Goal: Task Accomplishment & Management: Use online tool/utility

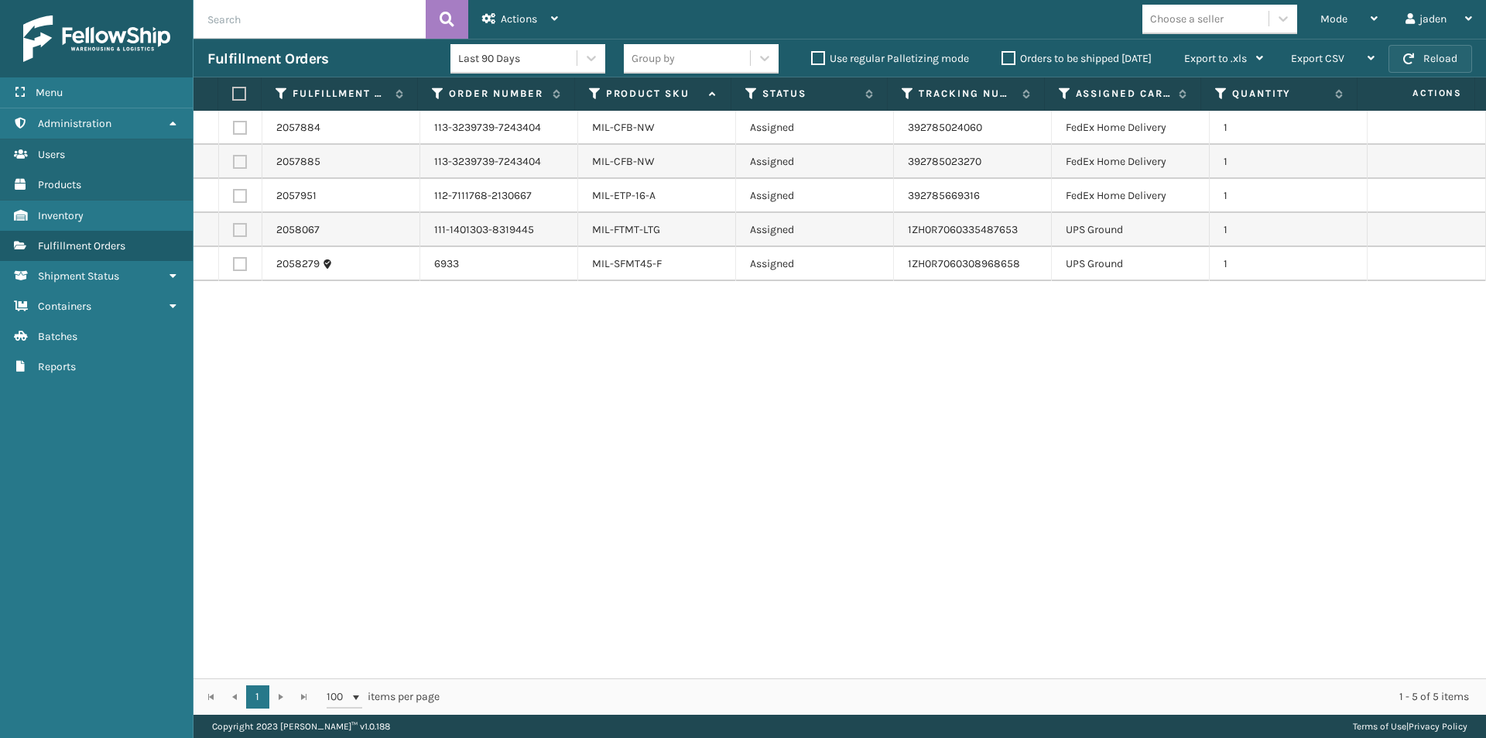
click at [1421, 60] on button "Reload" at bounding box center [1431, 59] width 84 height 28
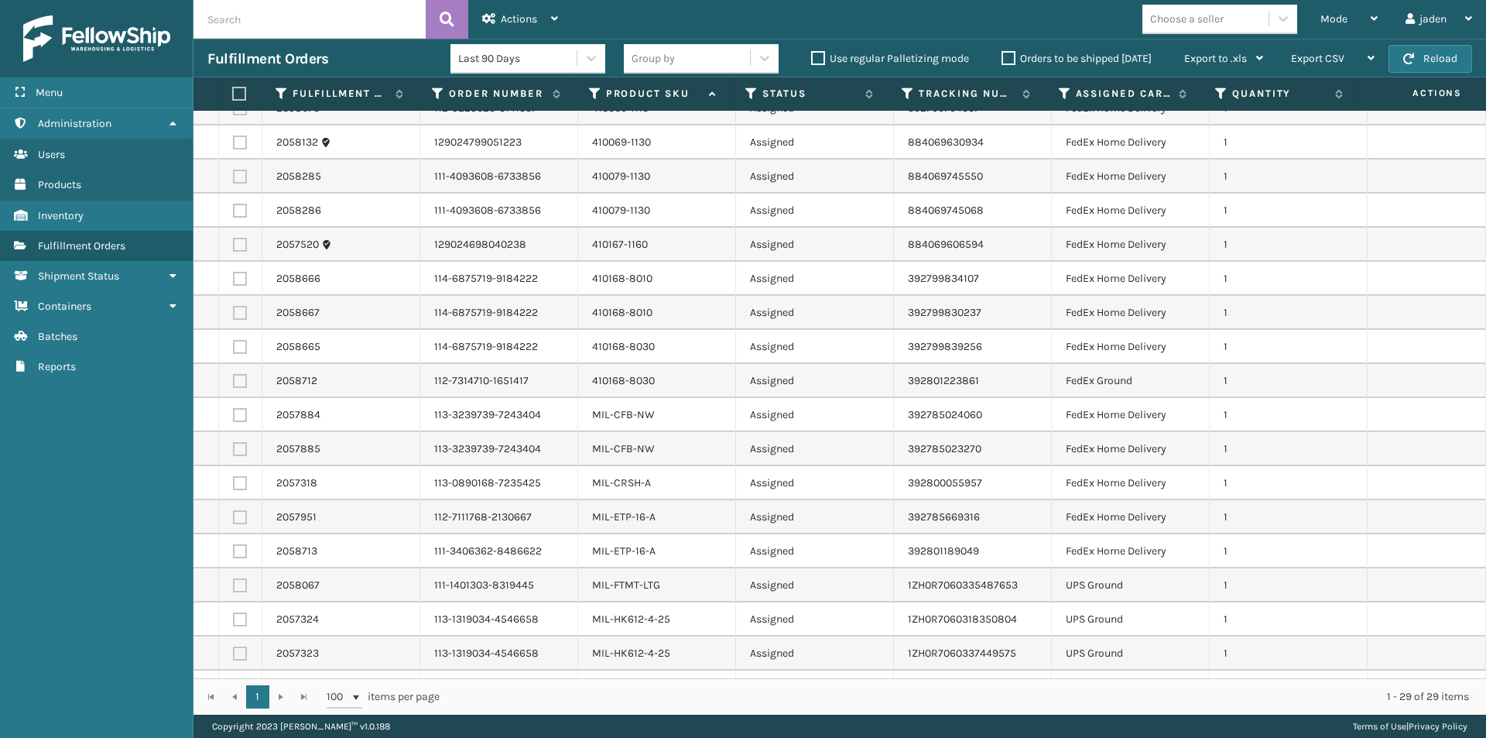
scroll to position [420, 0]
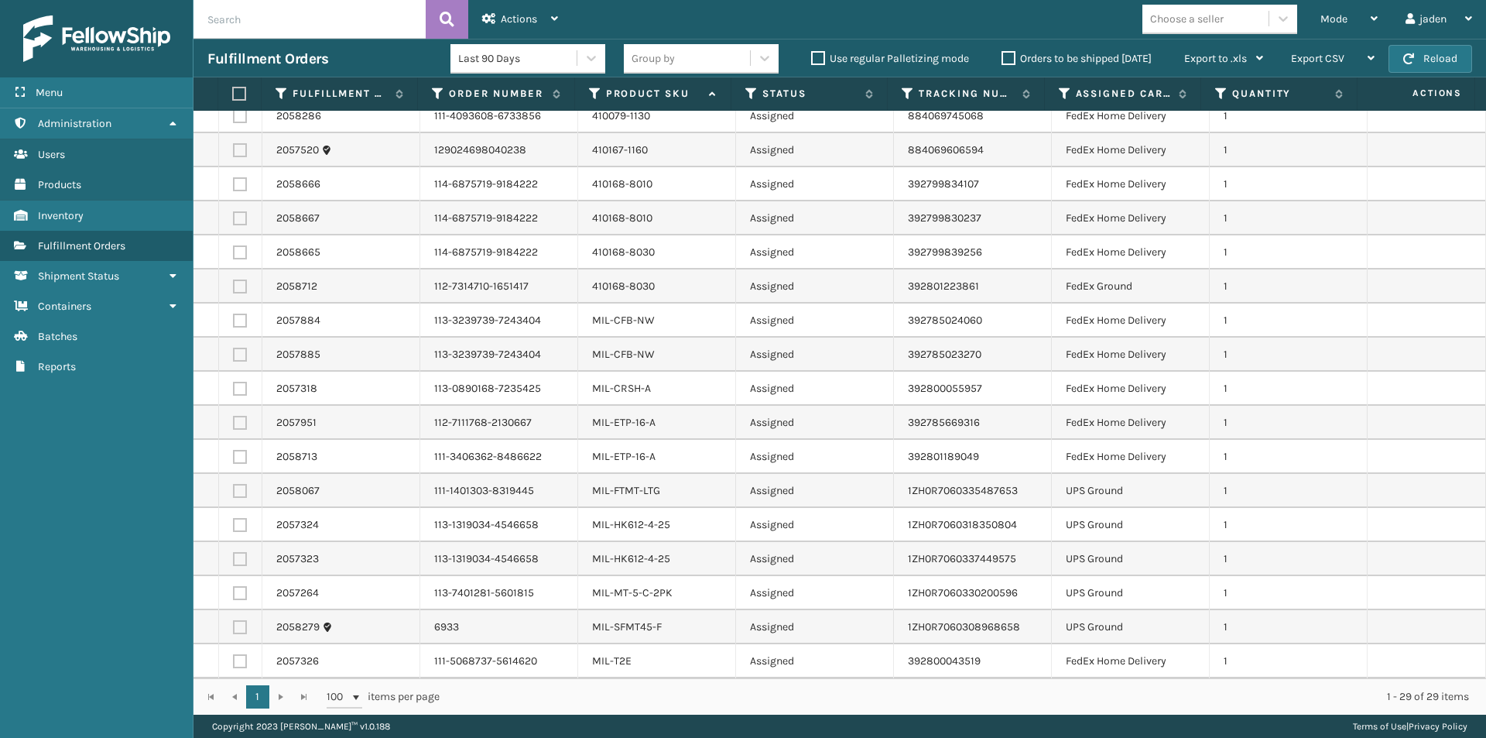
click at [233, 661] on label at bounding box center [240, 661] width 14 height 14
click at [233, 661] on input "checkbox" at bounding box center [233, 659] width 1 height 10
checkbox input "true"
click at [235, 393] on label at bounding box center [240, 389] width 14 height 14
click at [234, 392] on input "checkbox" at bounding box center [233, 387] width 1 height 10
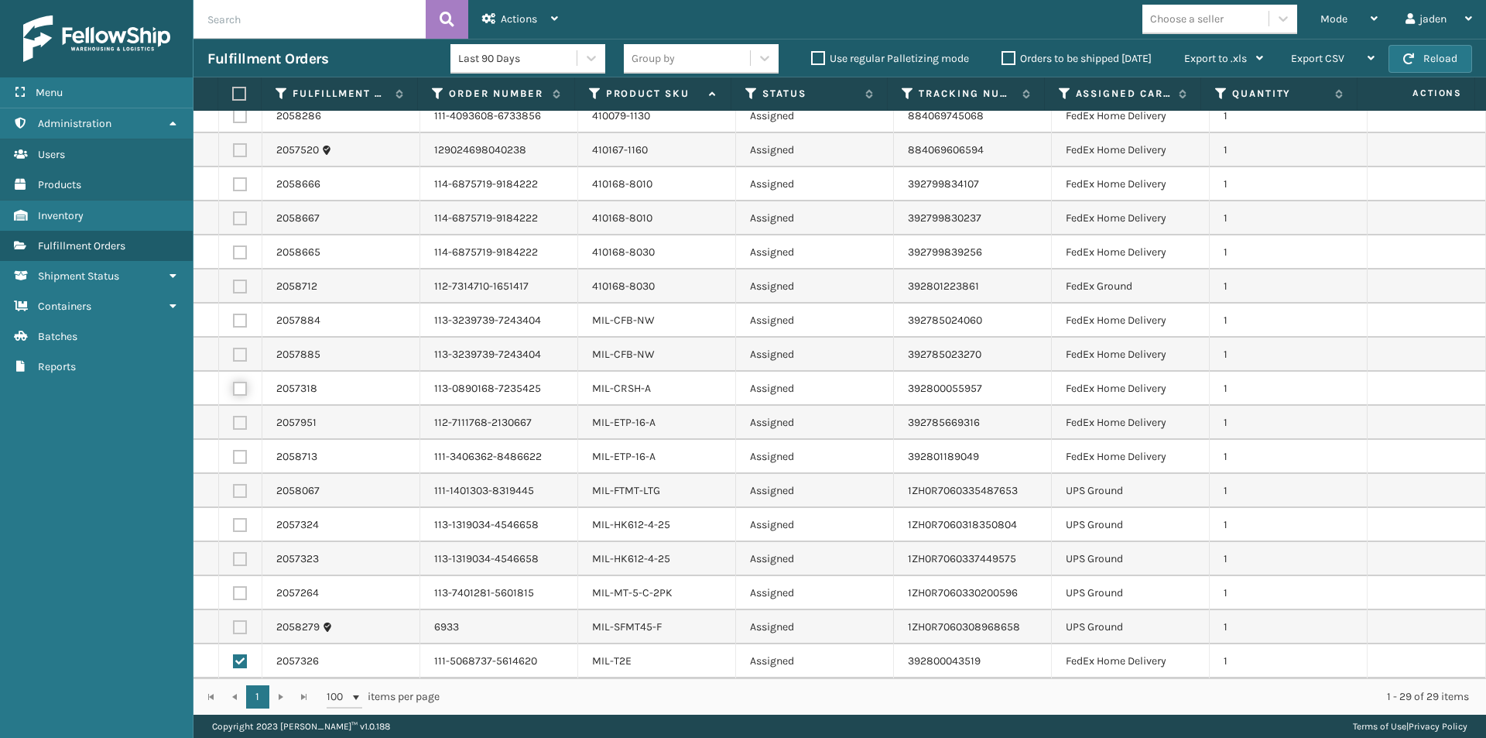
checkbox input "true"
click at [238, 284] on label at bounding box center [240, 286] width 14 height 14
click at [234, 284] on input "checkbox" at bounding box center [233, 284] width 1 height 10
checkbox input "true"
click at [233, 249] on label at bounding box center [240, 252] width 14 height 14
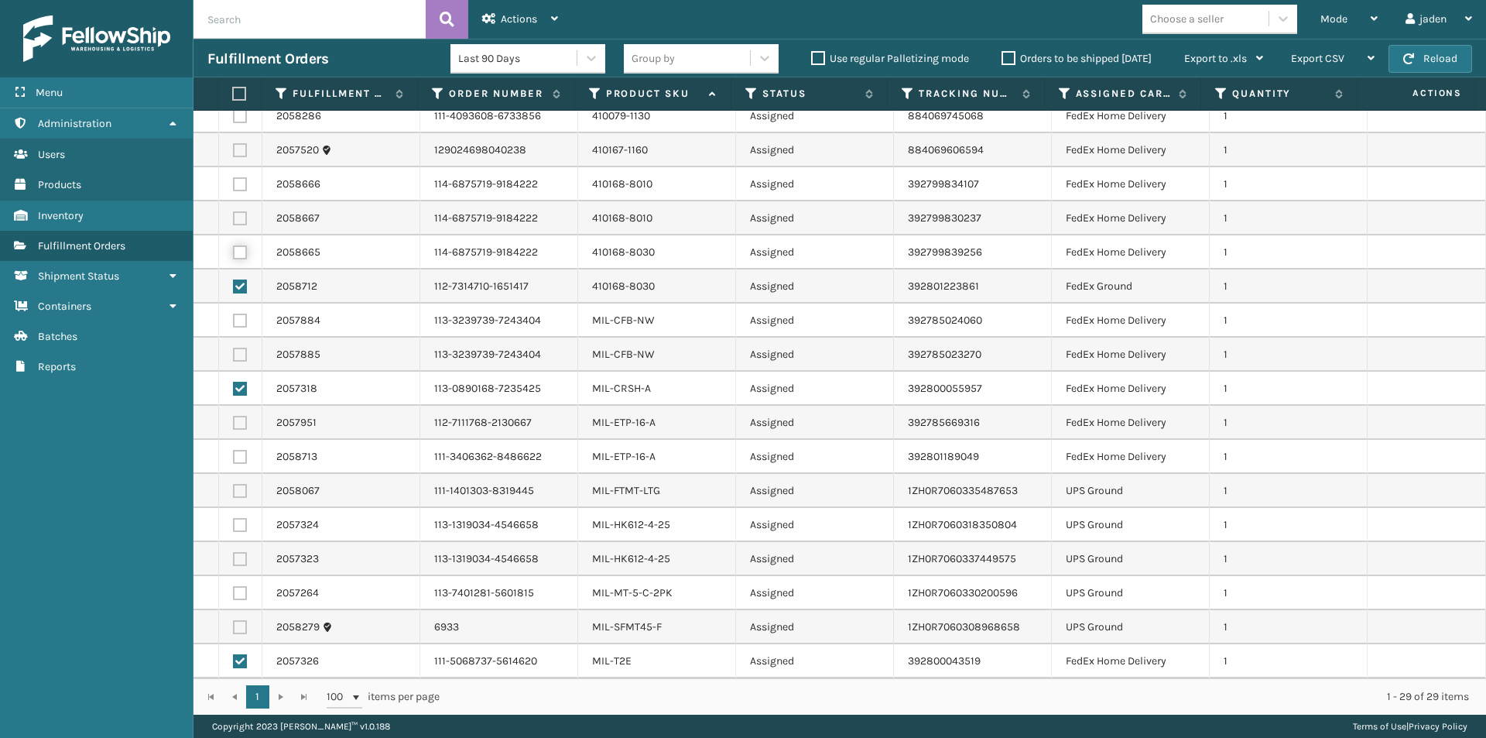
click at [233, 249] on input "checkbox" at bounding box center [233, 250] width 1 height 10
checkbox input "true"
click at [240, 213] on label at bounding box center [240, 218] width 14 height 14
click at [234, 213] on input "checkbox" at bounding box center [233, 216] width 1 height 10
checkbox input "true"
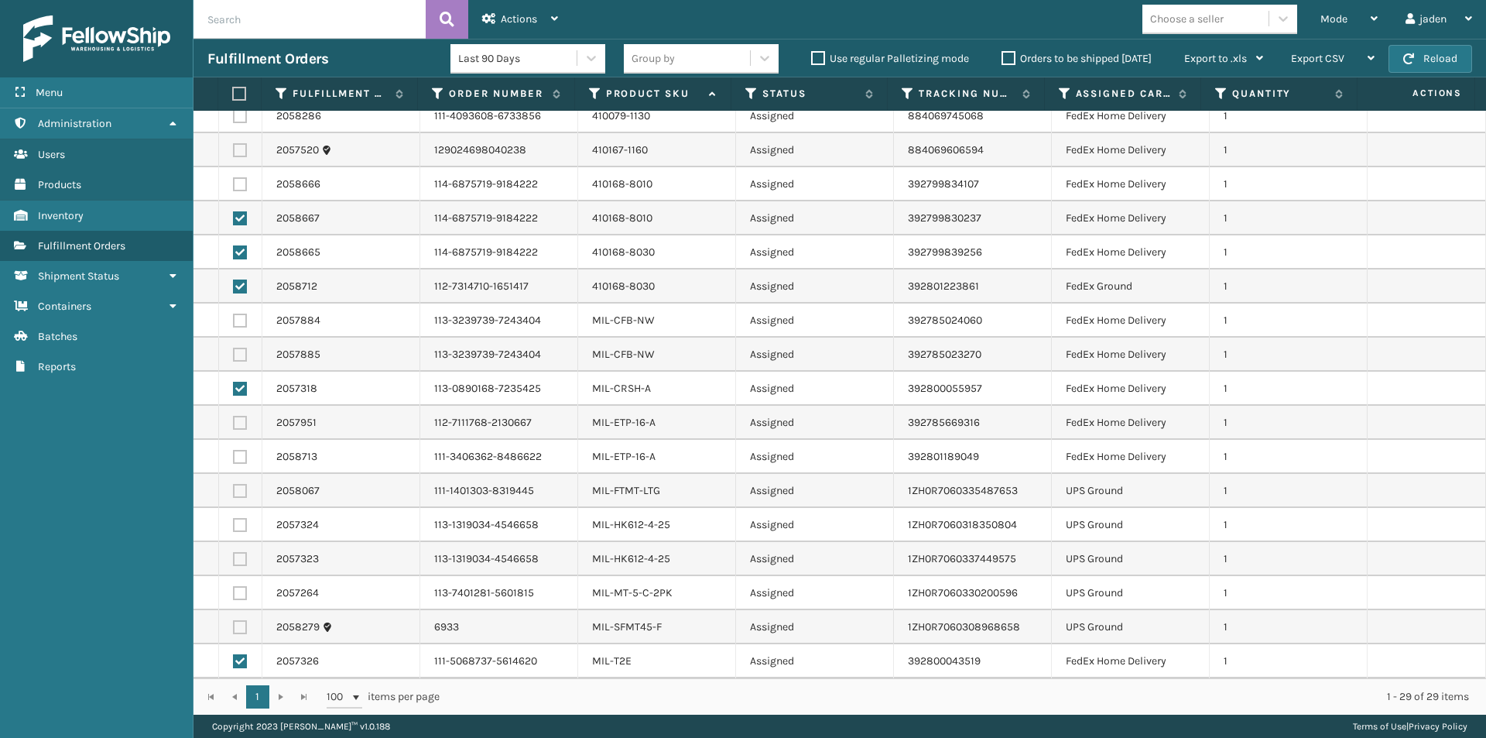
click at [232, 177] on td at bounding box center [240, 184] width 43 height 34
click at [235, 182] on label at bounding box center [240, 184] width 14 height 14
click at [234, 182] on input "checkbox" at bounding box center [233, 182] width 1 height 10
checkbox input "true"
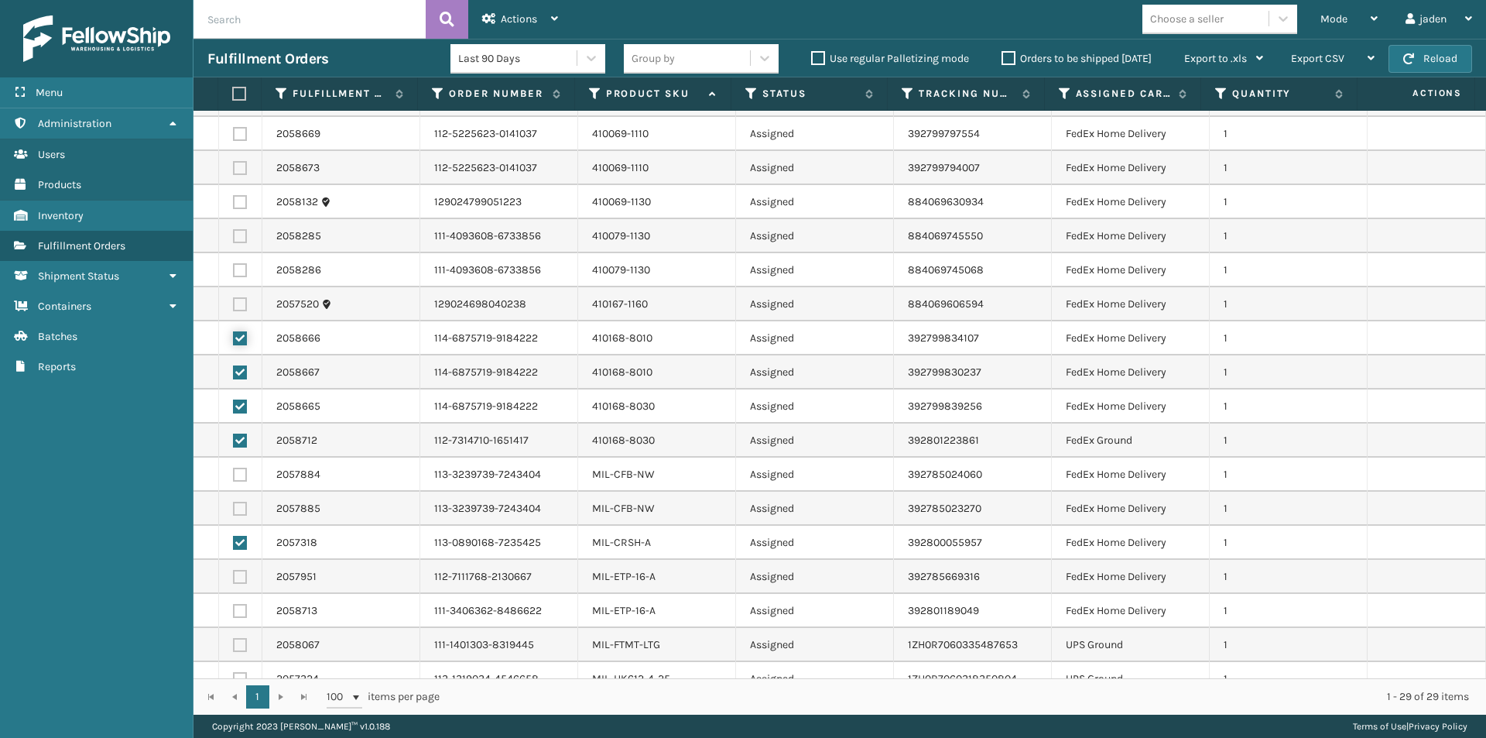
scroll to position [266, 0]
click at [235, 204] on label at bounding box center [240, 203] width 14 height 14
click at [234, 204] on input "checkbox" at bounding box center [233, 201] width 1 height 10
checkbox input "true"
click at [235, 236] on label at bounding box center [240, 237] width 14 height 14
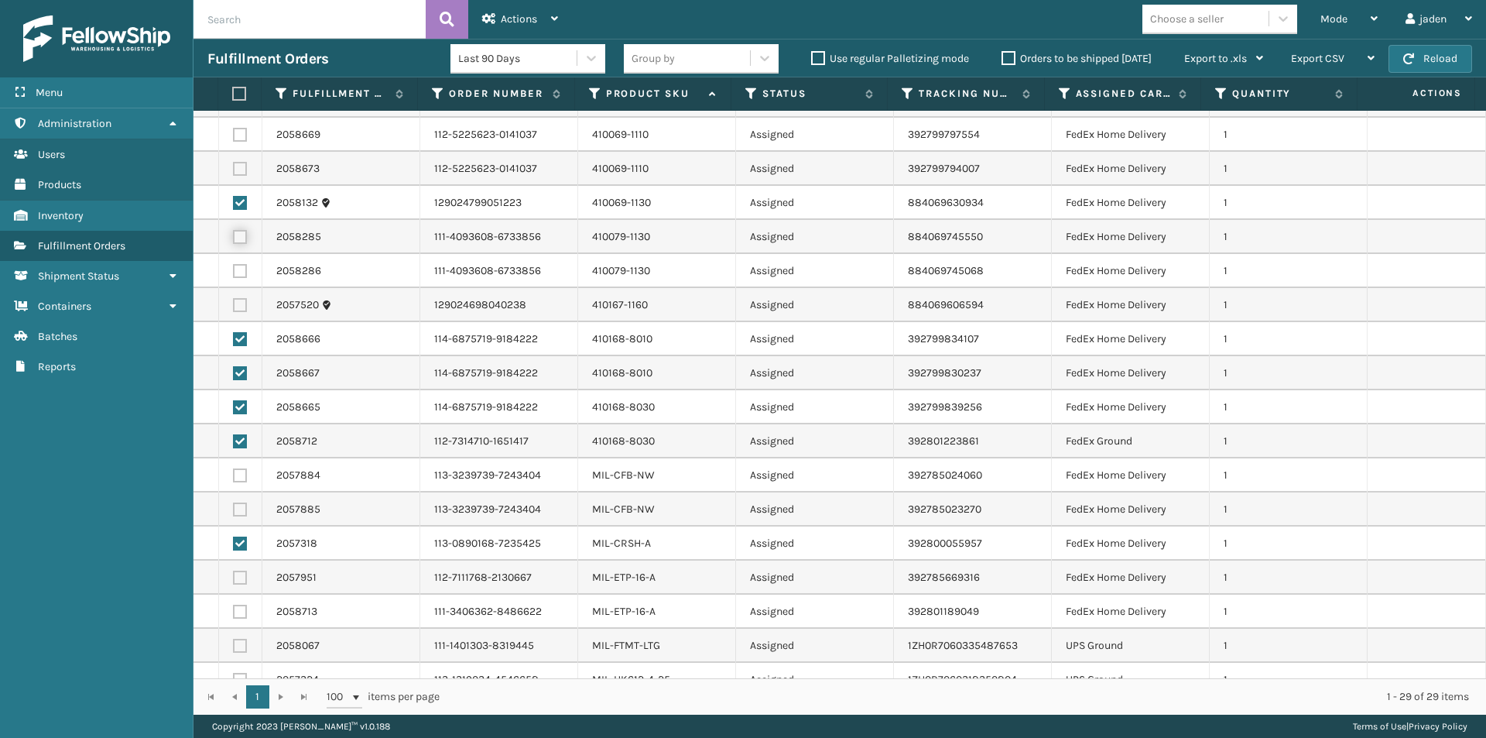
click at [234, 236] on input "checkbox" at bounding box center [233, 235] width 1 height 10
checkbox input "true"
click at [237, 271] on label at bounding box center [240, 271] width 14 height 14
click at [234, 271] on input "checkbox" at bounding box center [233, 269] width 1 height 10
checkbox input "true"
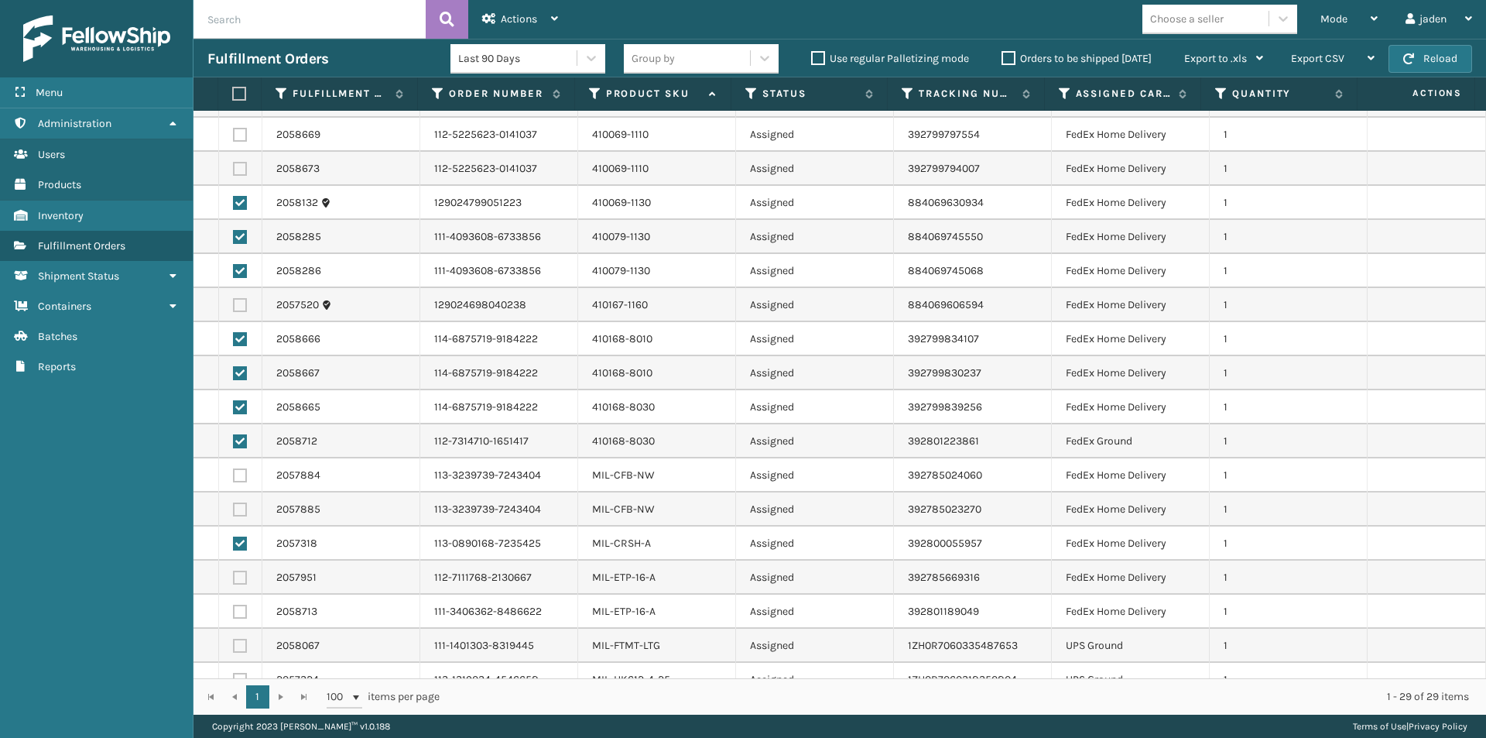
click at [238, 306] on label at bounding box center [240, 305] width 14 height 14
click at [234, 306] on input "checkbox" at bounding box center [233, 303] width 1 height 10
checkbox input "true"
click at [237, 170] on label at bounding box center [240, 169] width 14 height 14
click at [234, 170] on input "checkbox" at bounding box center [233, 167] width 1 height 10
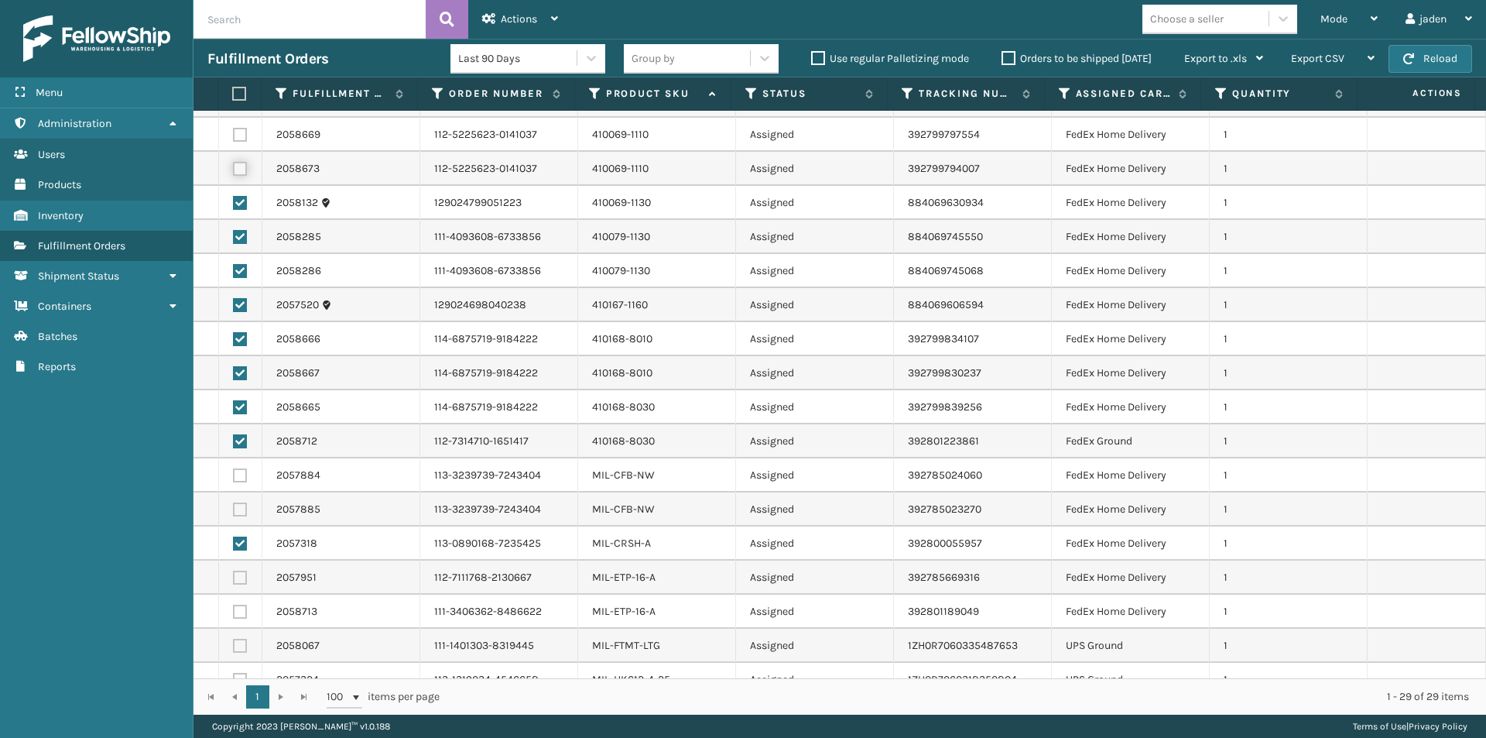
checkbox input "true"
click at [237, 136] on label at bounding box center [240, 135] width 14 height 14
click at [234, 136] on input "checkbox" at bounding box center [233, 133] width 1 height 10
checkbox input "true"
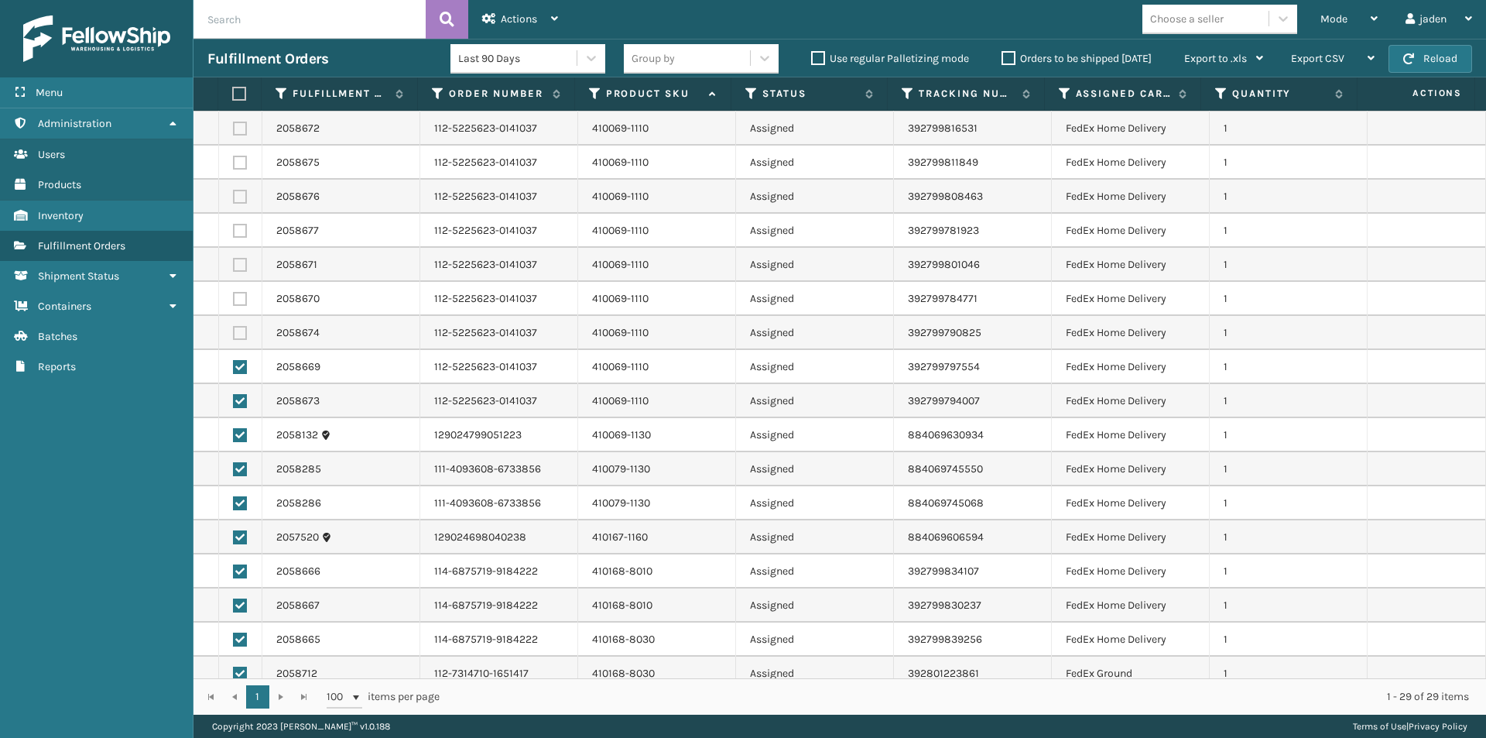
click at [235, 129] on label at bounding box center [240, 129] width 14 height 14
click at [234, 129] on input "checkbox" at bounding box center [233, 127] width 1 height 10
checkbox input "true"
click at [235, 168] on label at bounding box center [240, 163] width 14 height 14
click at [234, 166] on input "checkbox" at bounding box center [233, 161] width 1 height 10
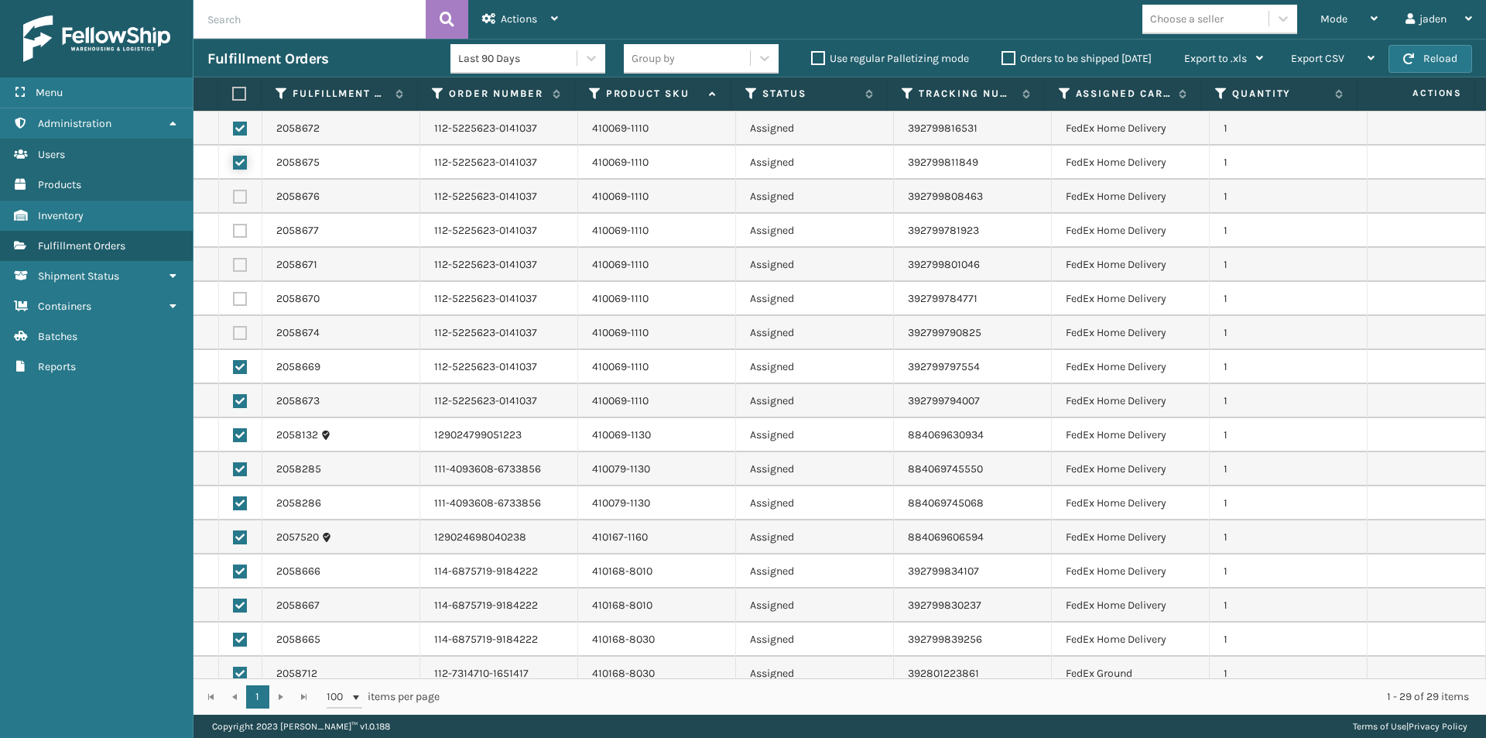
checkbox input "true"
click at [235, 197] on label at bounding box center [240, 197] width 14 height 14
click at [234, 197] on input "checkbox" at bounding box center [233, 195] width 1 height 10
checkbox input "true"
click at [238, 229] on label at bounding box center [240, 231] width 14 height 14
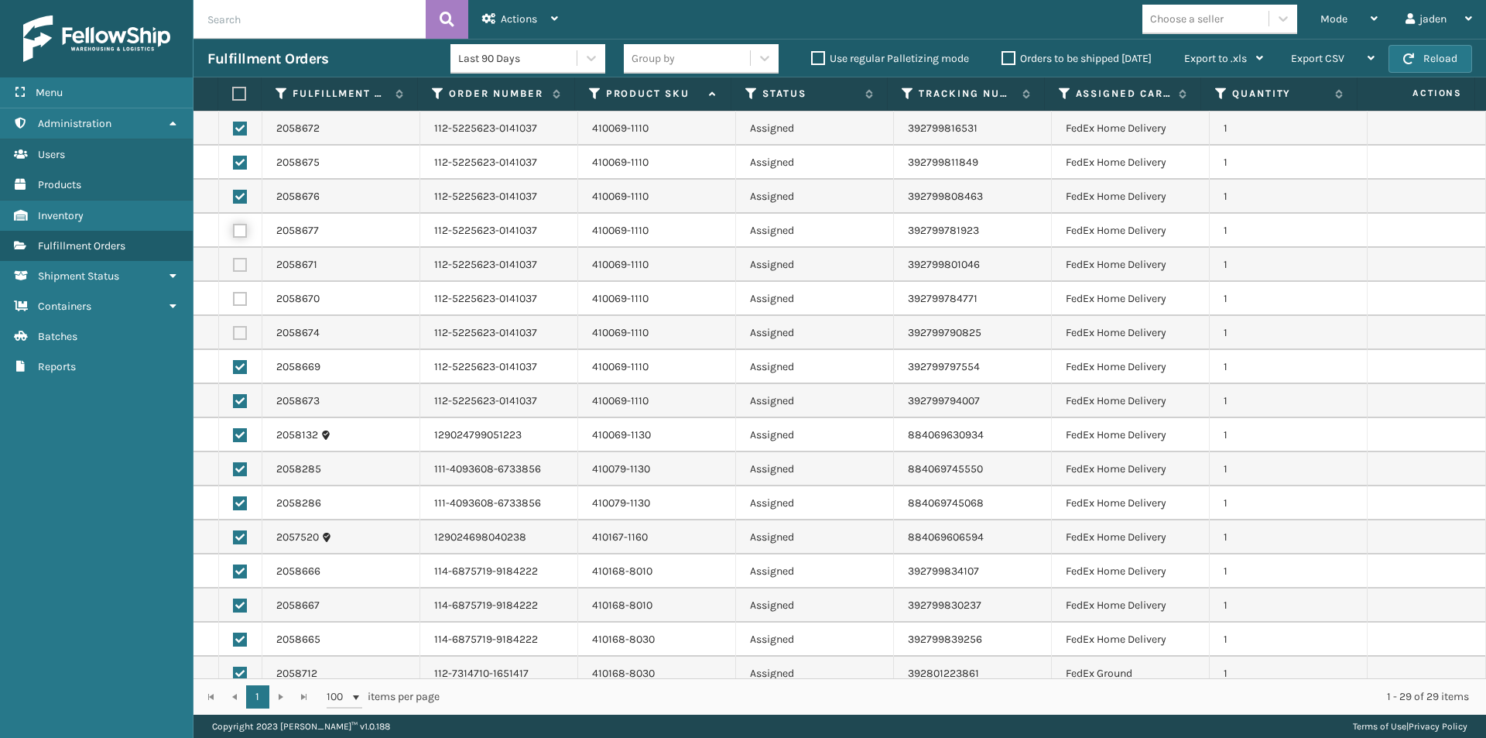
click at [234, 229] on input "checkbox" at bounding box center [233, 229] width 1 height 10
checkbox input "true"
click at [238, 273] on td at bounding box center [240, 265] width 43 height 34
click at [238, 304] on label at bounding box center [240, 299] width 14 height 14
click at [234, 302] on input "checkbox" at bounding box center [233, 297] width 1 height 10
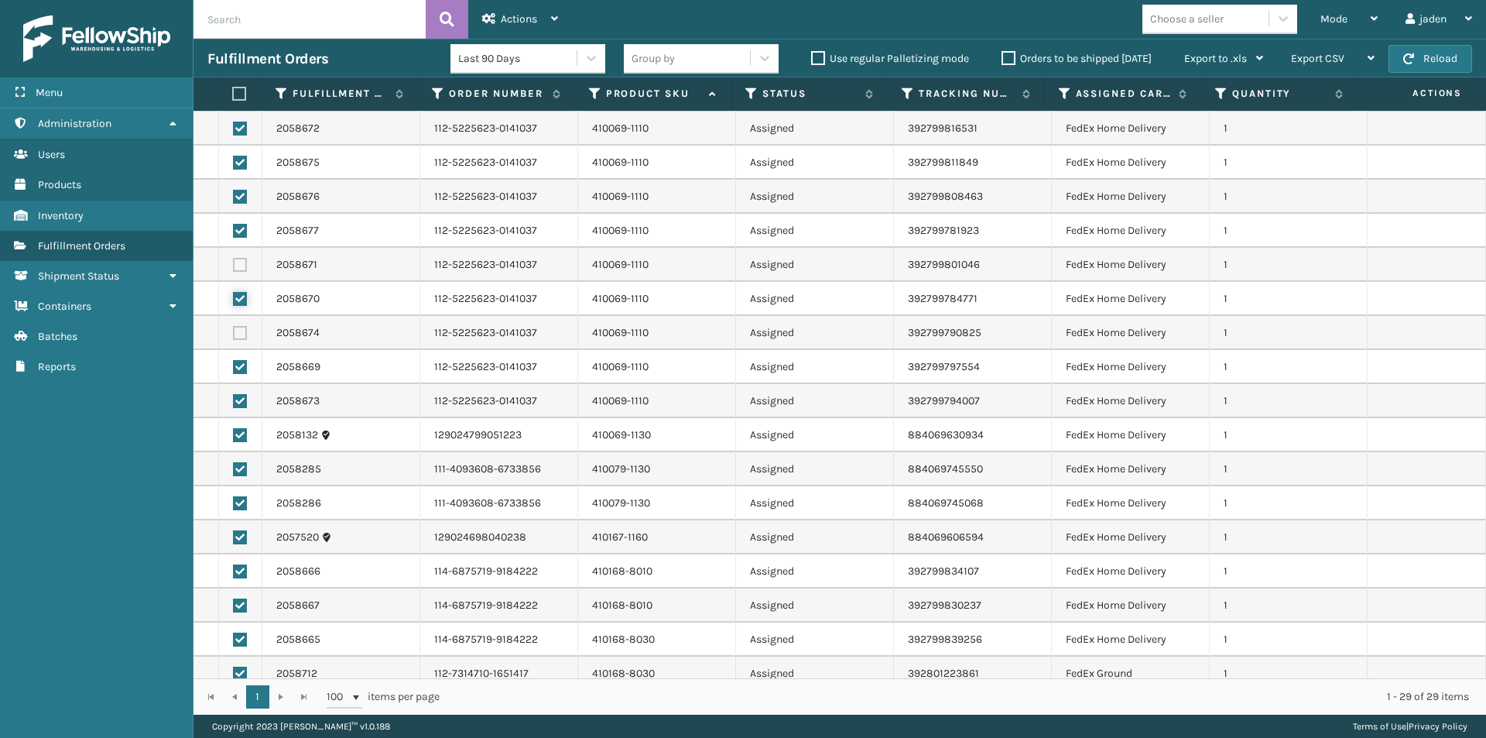
checkbox input "true"
click at [239, 271] on label at bounding box center [240, 265] width 14 height 14
click at [234, 268] on input "checkbox" at bounding box center [233, 263] width 1 height 10
checkbox input "true"
click at [242, 328] on label at bounding box center [240, 333] width 14 height 14
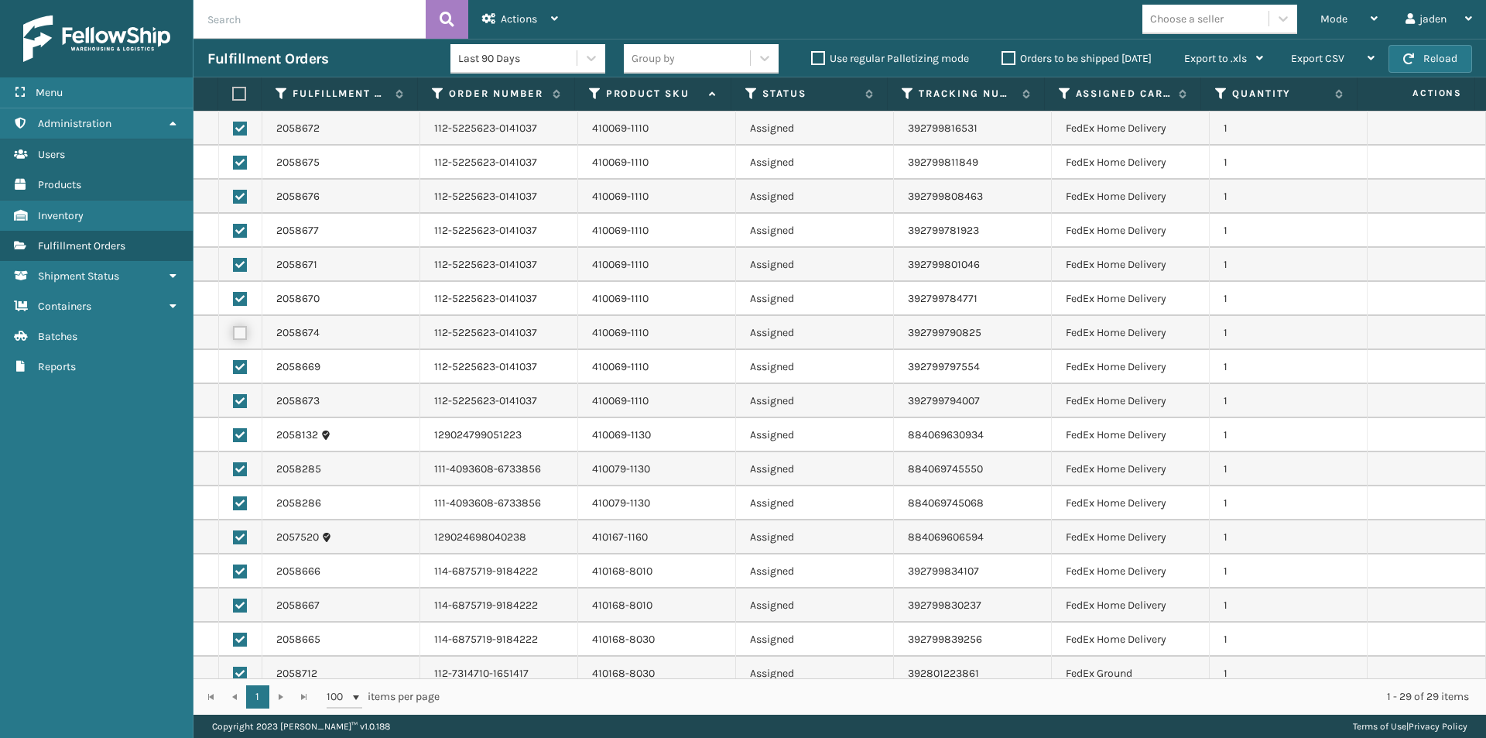
click at [234, 328] on input "checkbox" at bounding box center [233, 331] width 1 height 10
checkbox input "true"
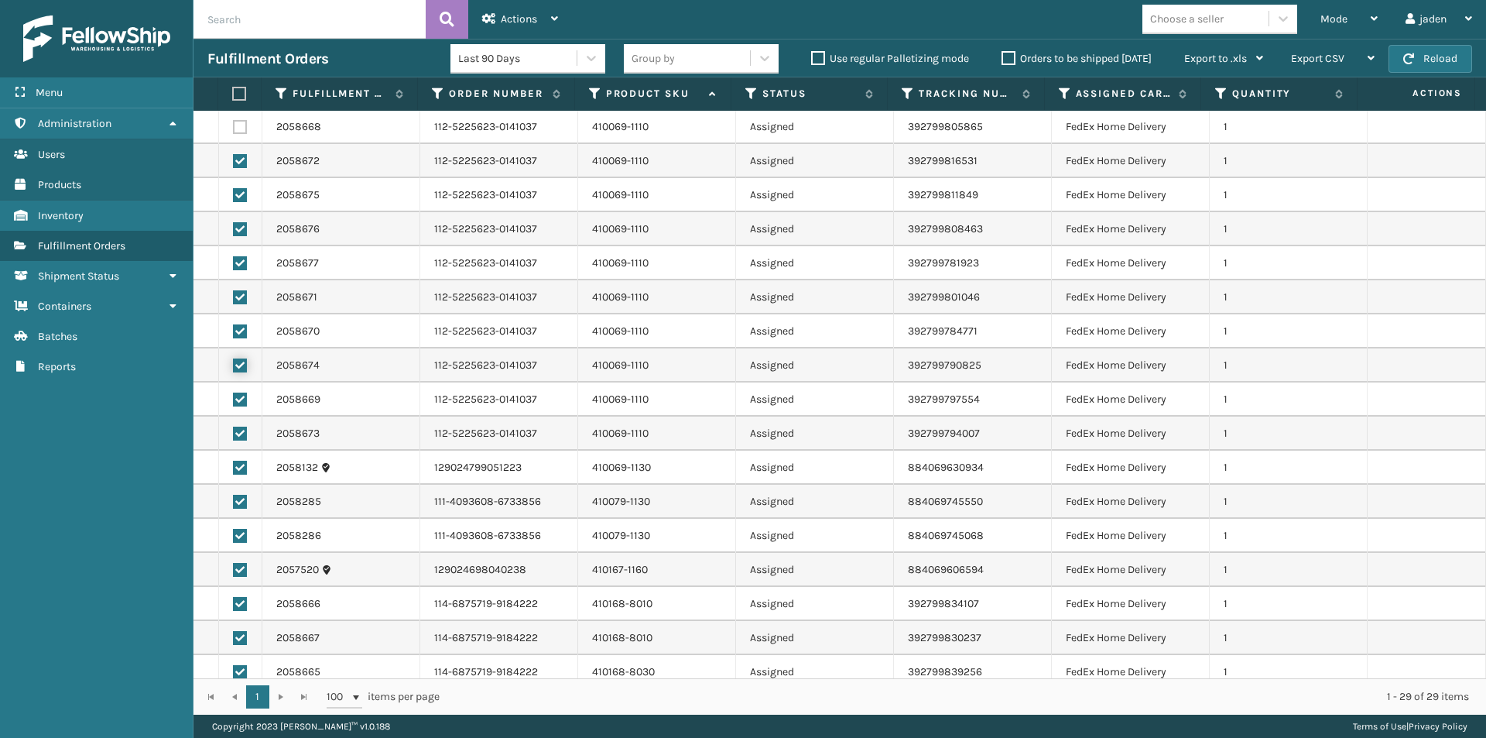
scroll to position [0, 0]
click at [238, 130] on label at bounding box center [240, 128] width 14 height 14
click at [234, 130] on input "checkbox" at bounding box center [233, 126] width 1 height 10
checkbox input "true"
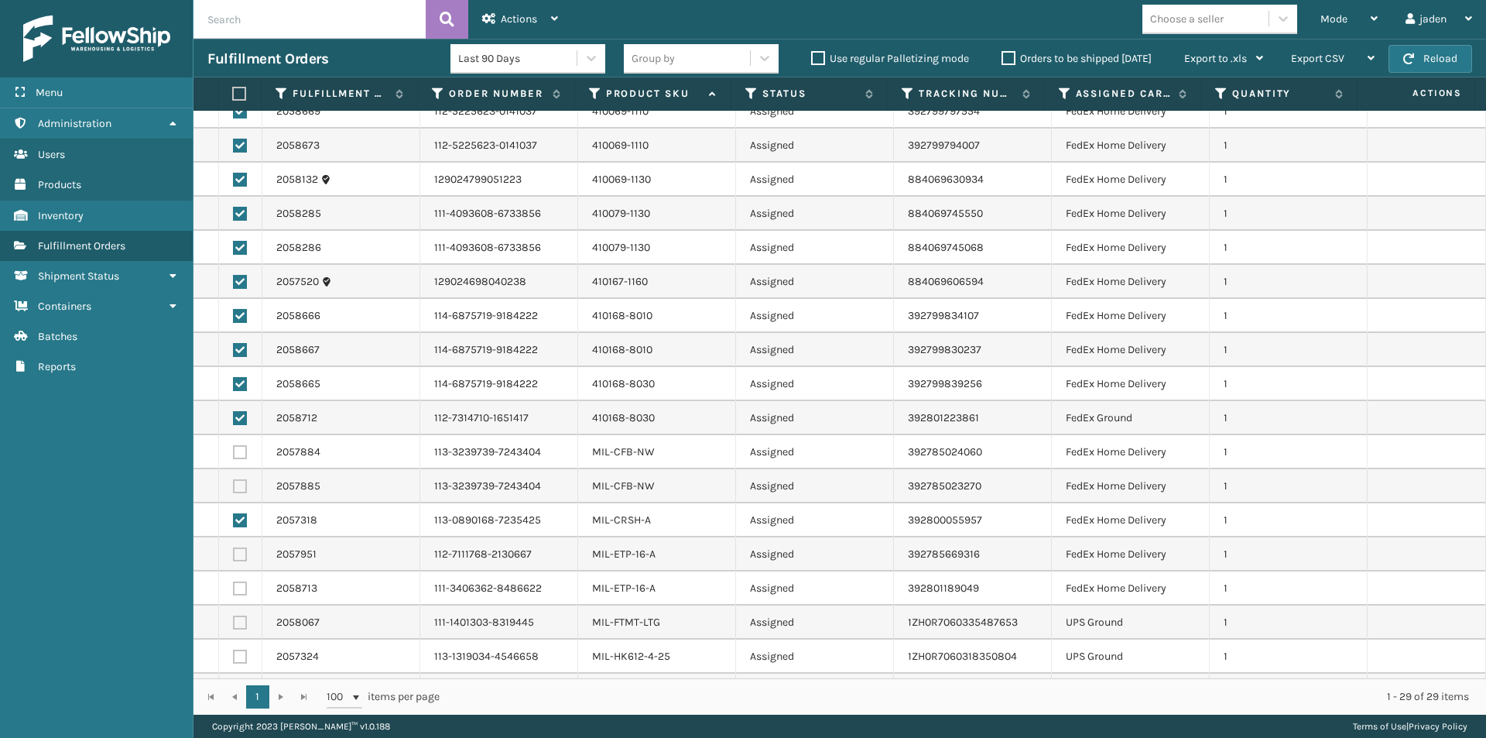
scroll to position [266, 0]
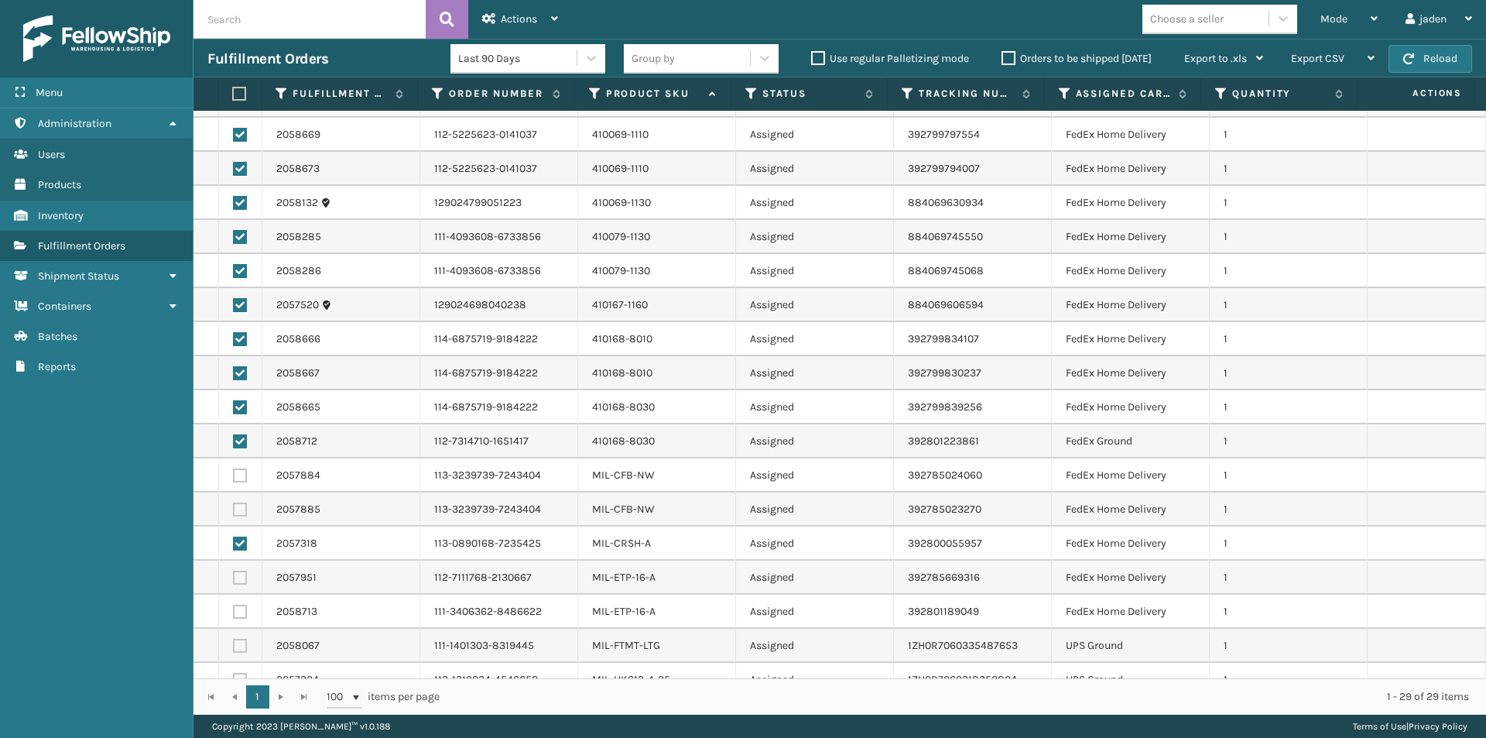
click at [235, 100] on label at bounding box center [237, 94] width 10 height 14
click at [233, 99] on input "checkbox" at bounding box center [232, 94] width 1 height 10
checkbox input "true"
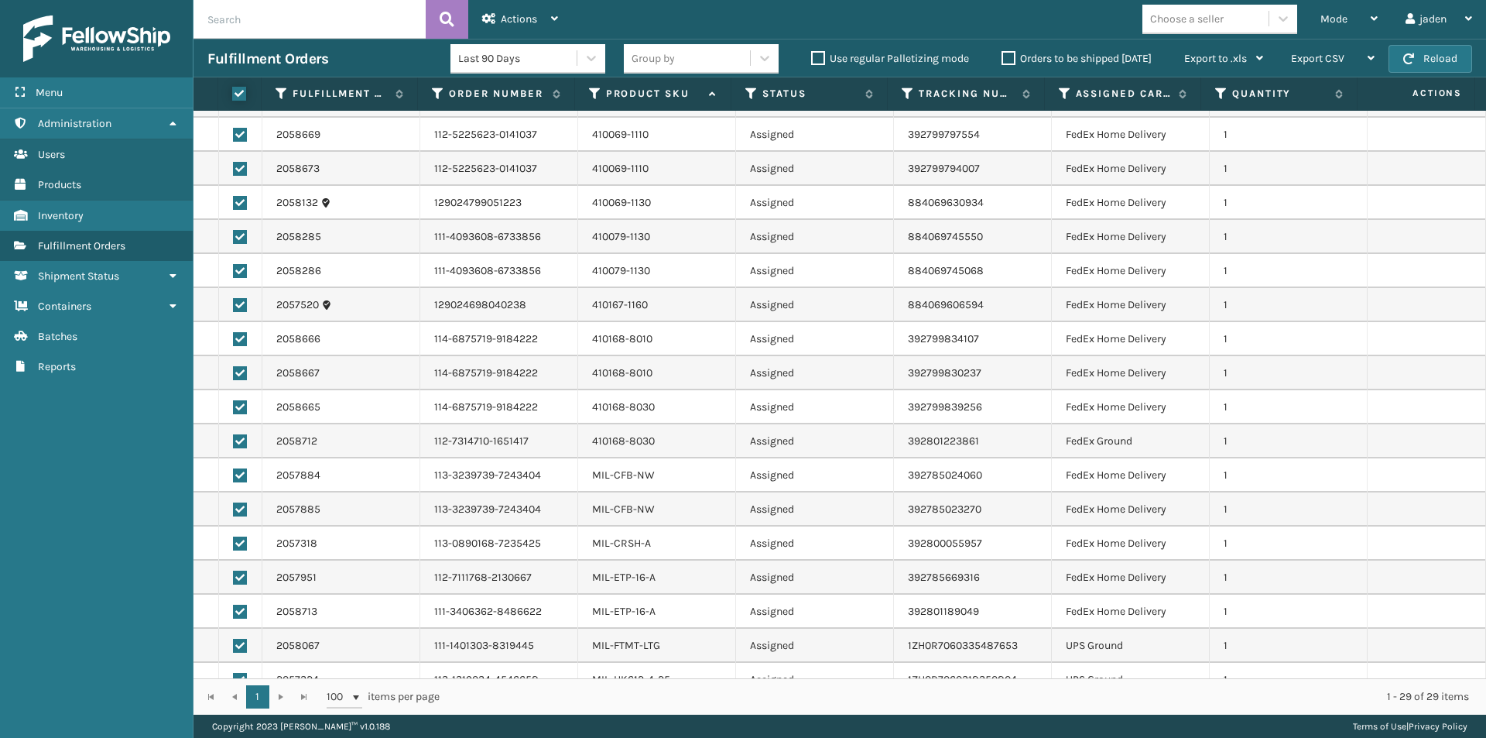
checkbox input "true"
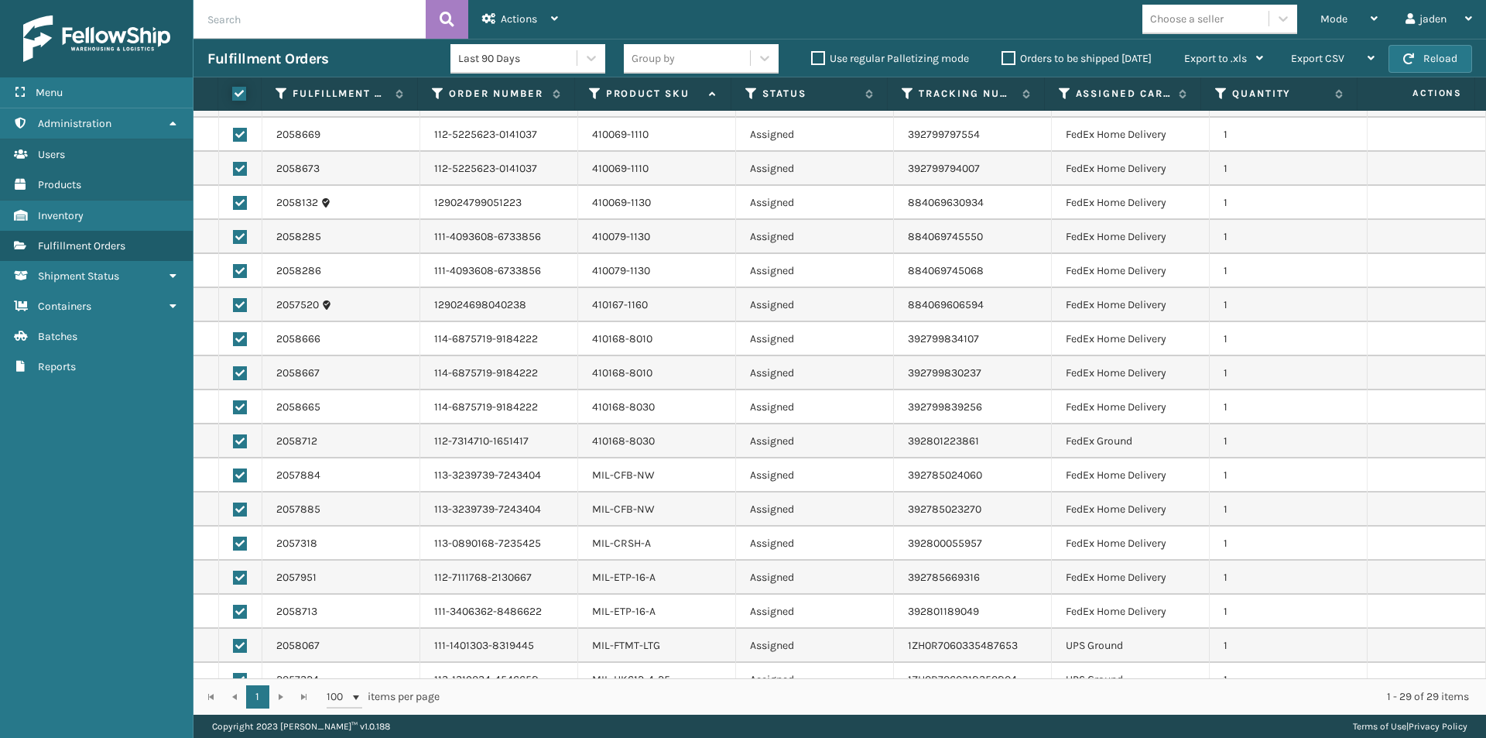
checkbox input "true"
click at [235, 94] on label at bounding box center [237, 94] width 10 height 14
click at [233, 94] on input "checkbox" at bounding box center [232, 94] width 1 height 10
checkbox input "false"
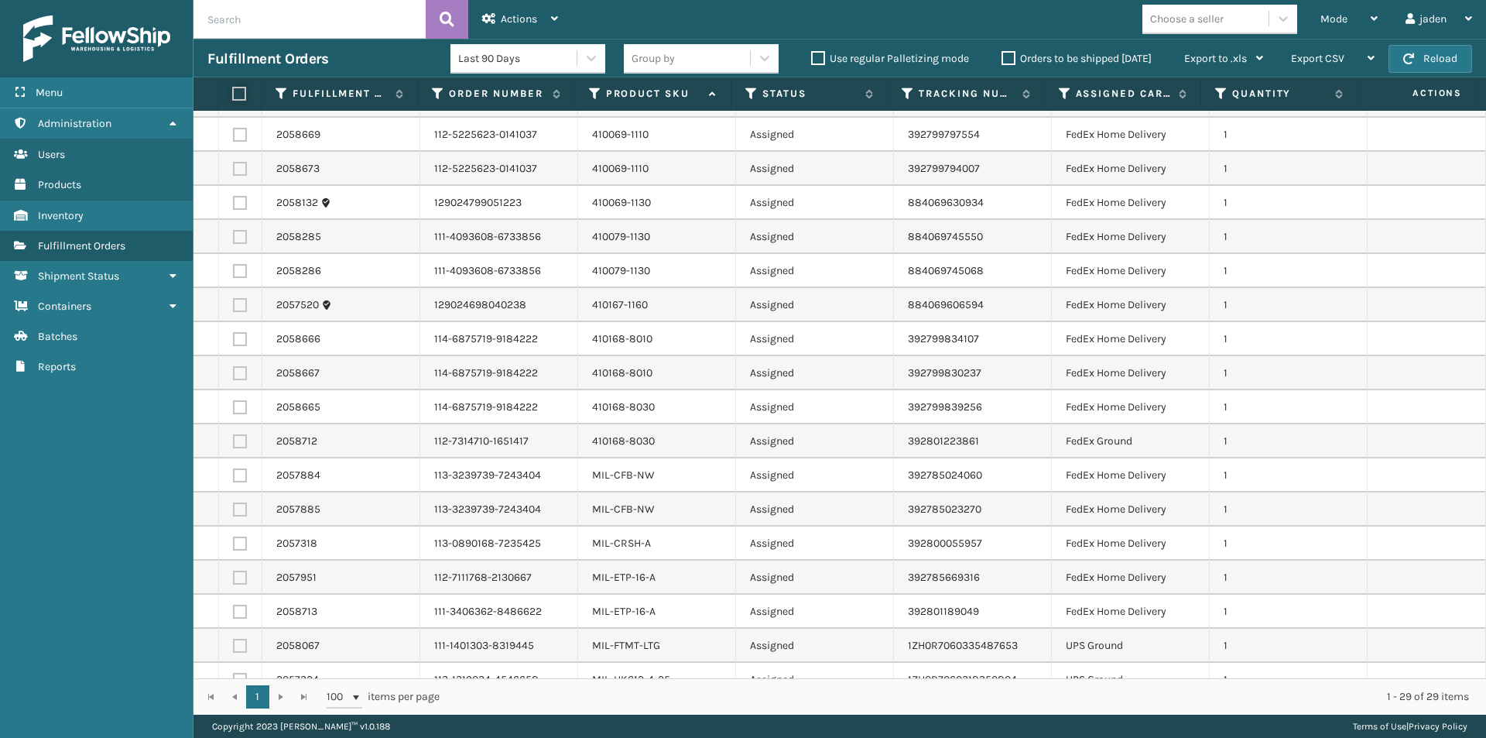
checkbox input "false"
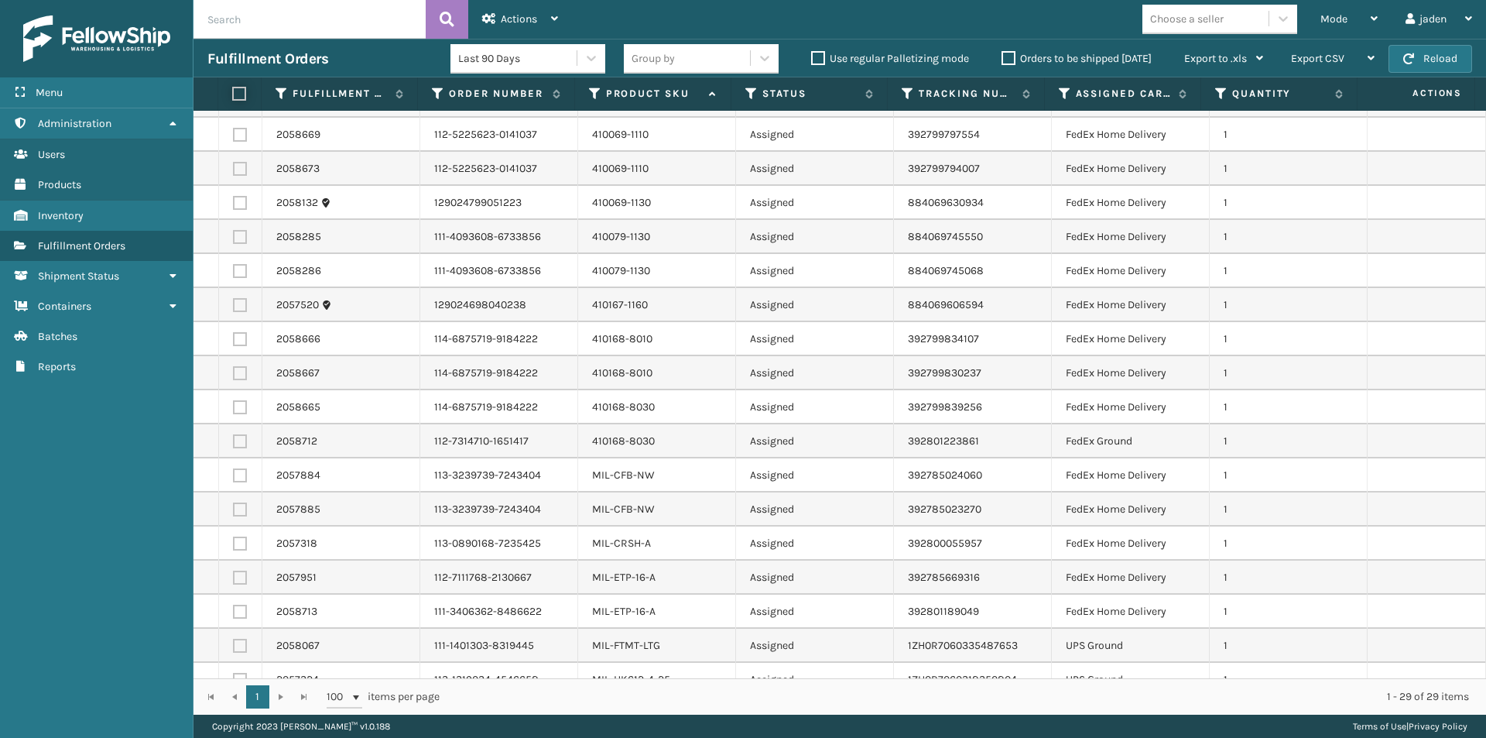
checkbox input "false"
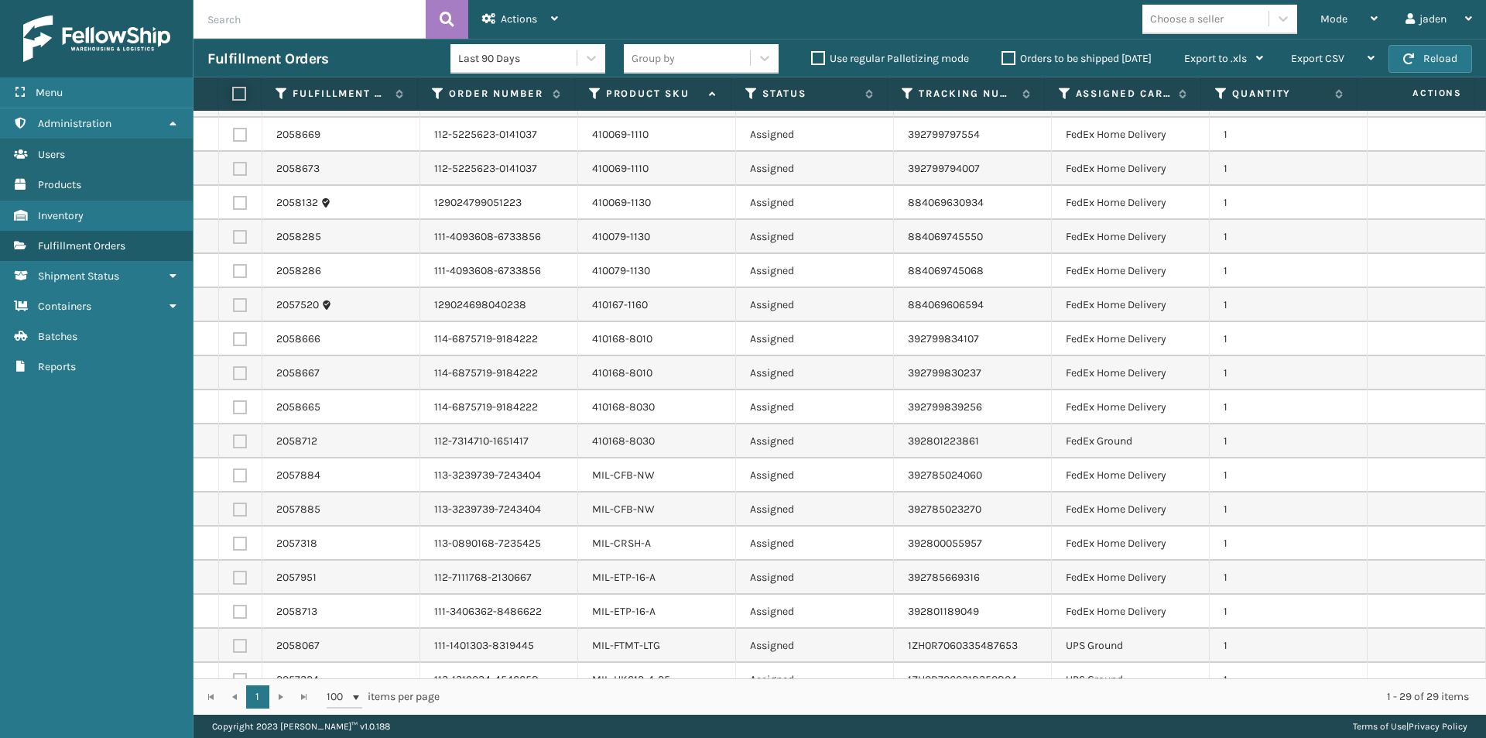
checkbox input "false"
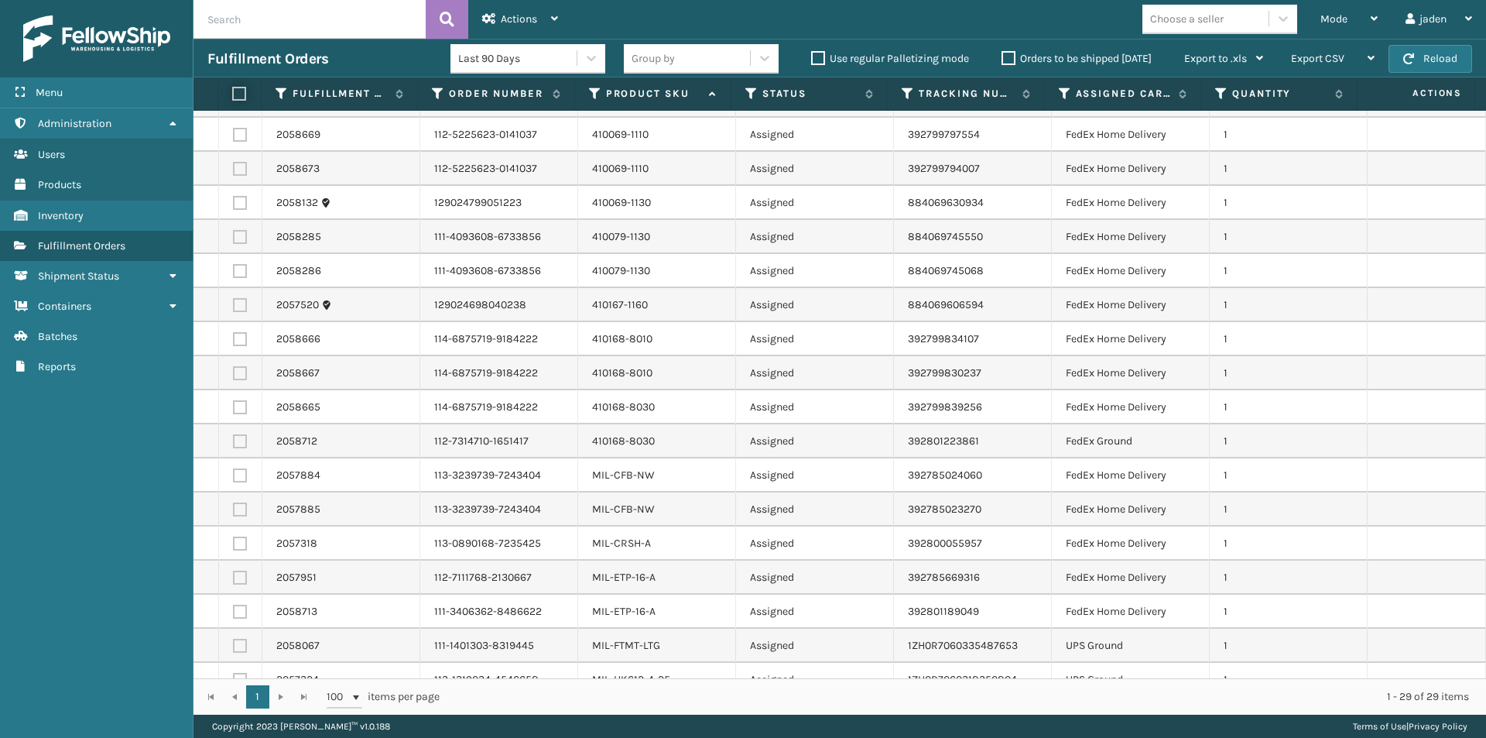
checkbox input "false"
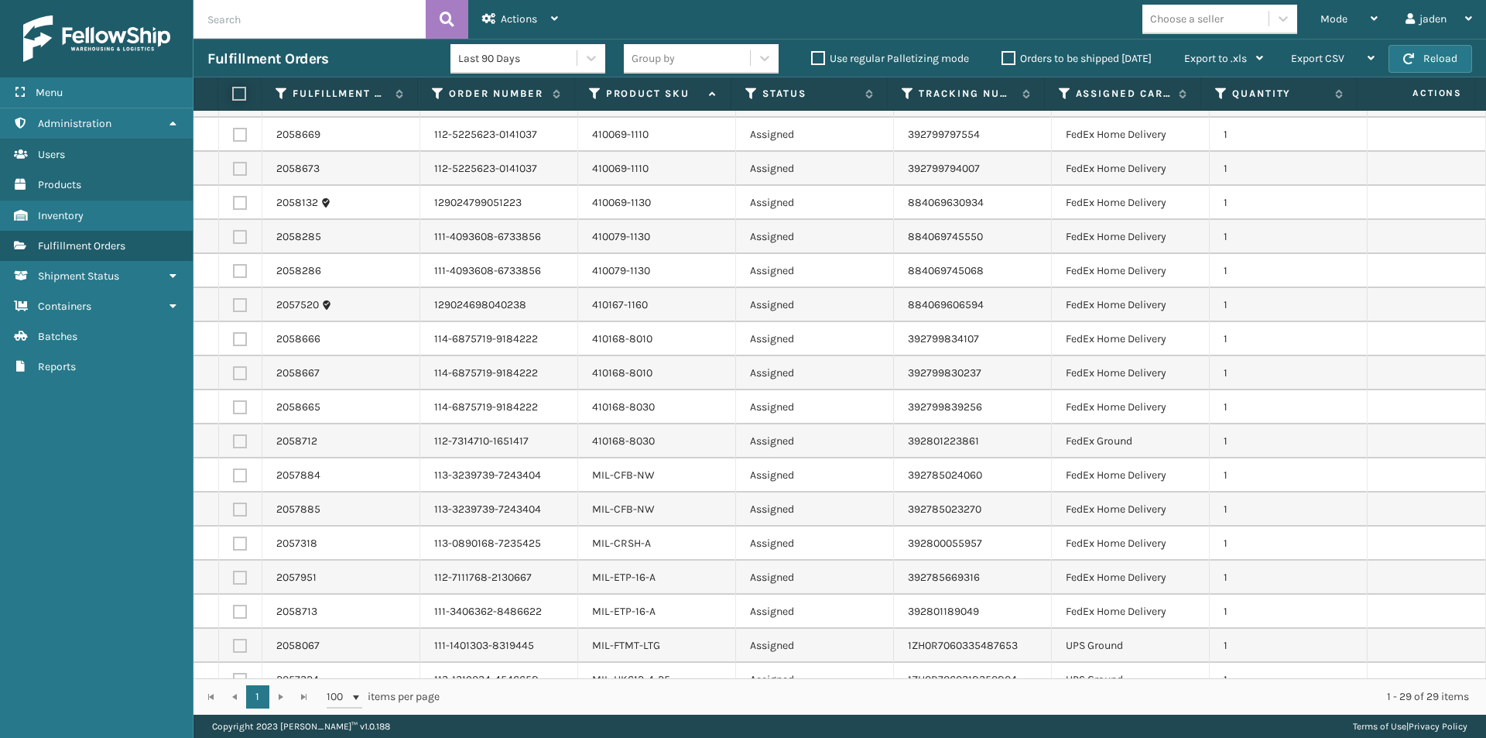
checkbox input "false"
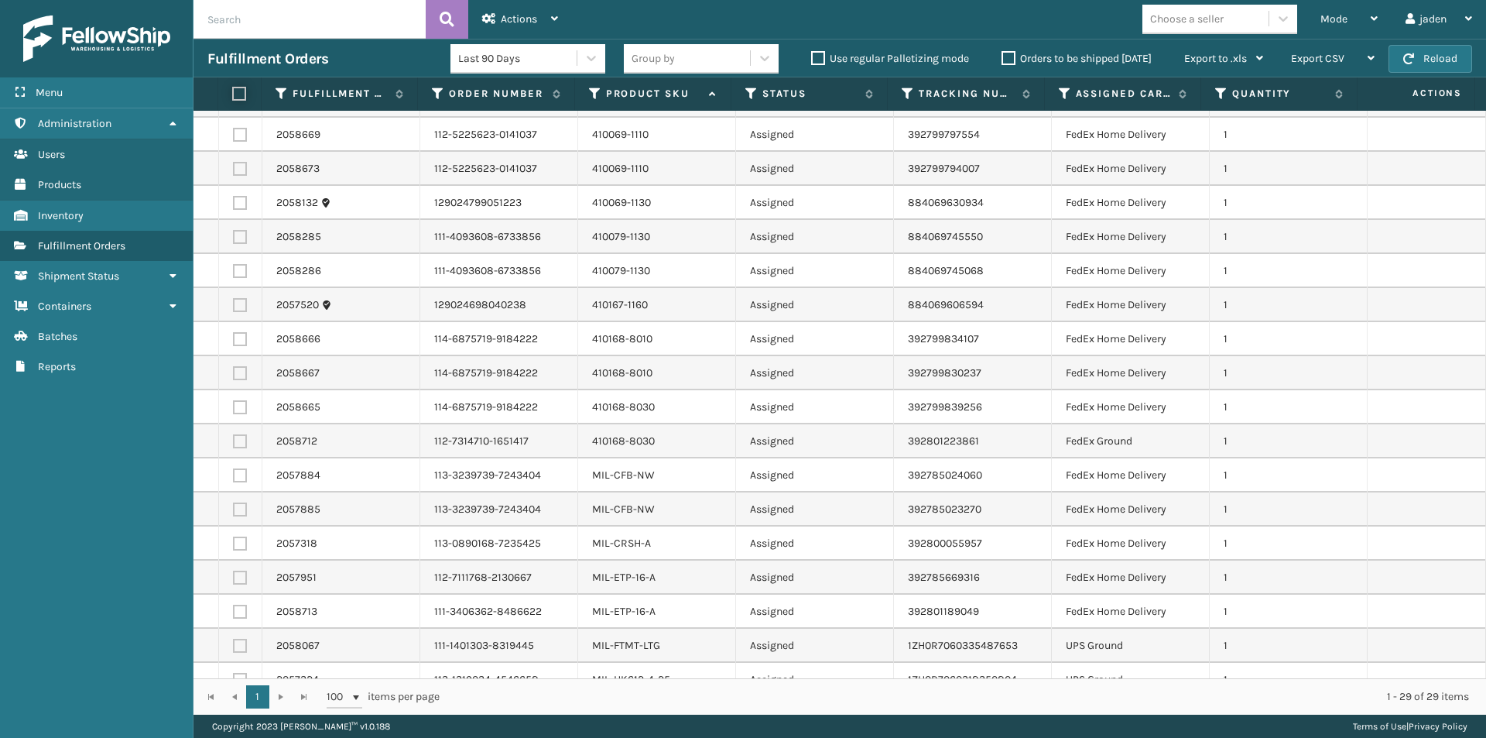
checkbox input "false"
click at [239, 236] on label at bounding box center [240, 237] width 14 height 14
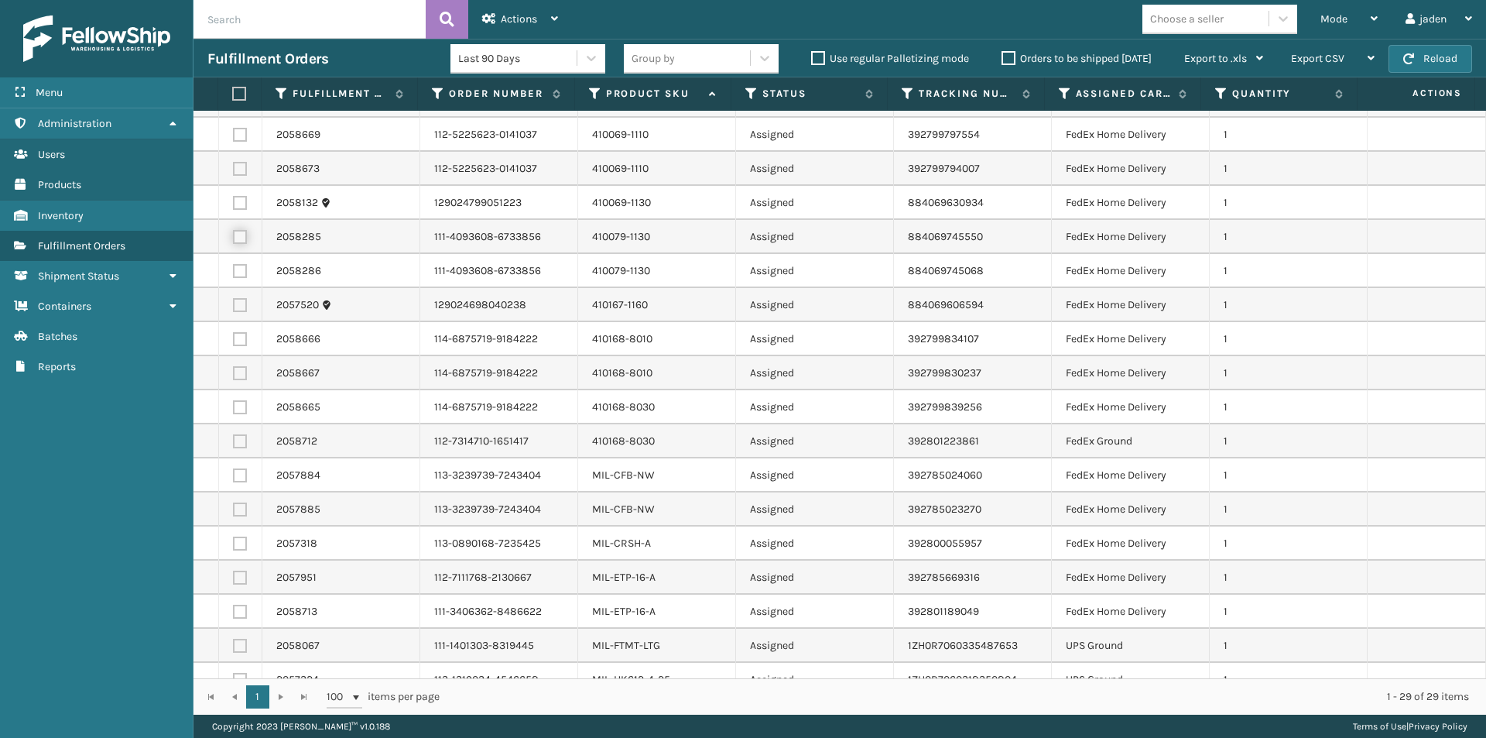
click at [234, 236] on input "checkbox" at bounding box center [233, 235] width 1 height 10
checkbox input "true"
click at [239, 261] on td at bounding box center [240, 271] width 43 height 34
click at [238, 273] on label at bounding box center [240, 271] width 14 height 14
click at [234, 273] on input "checkbox" at bounding box center [233, 269] width 1 height 10
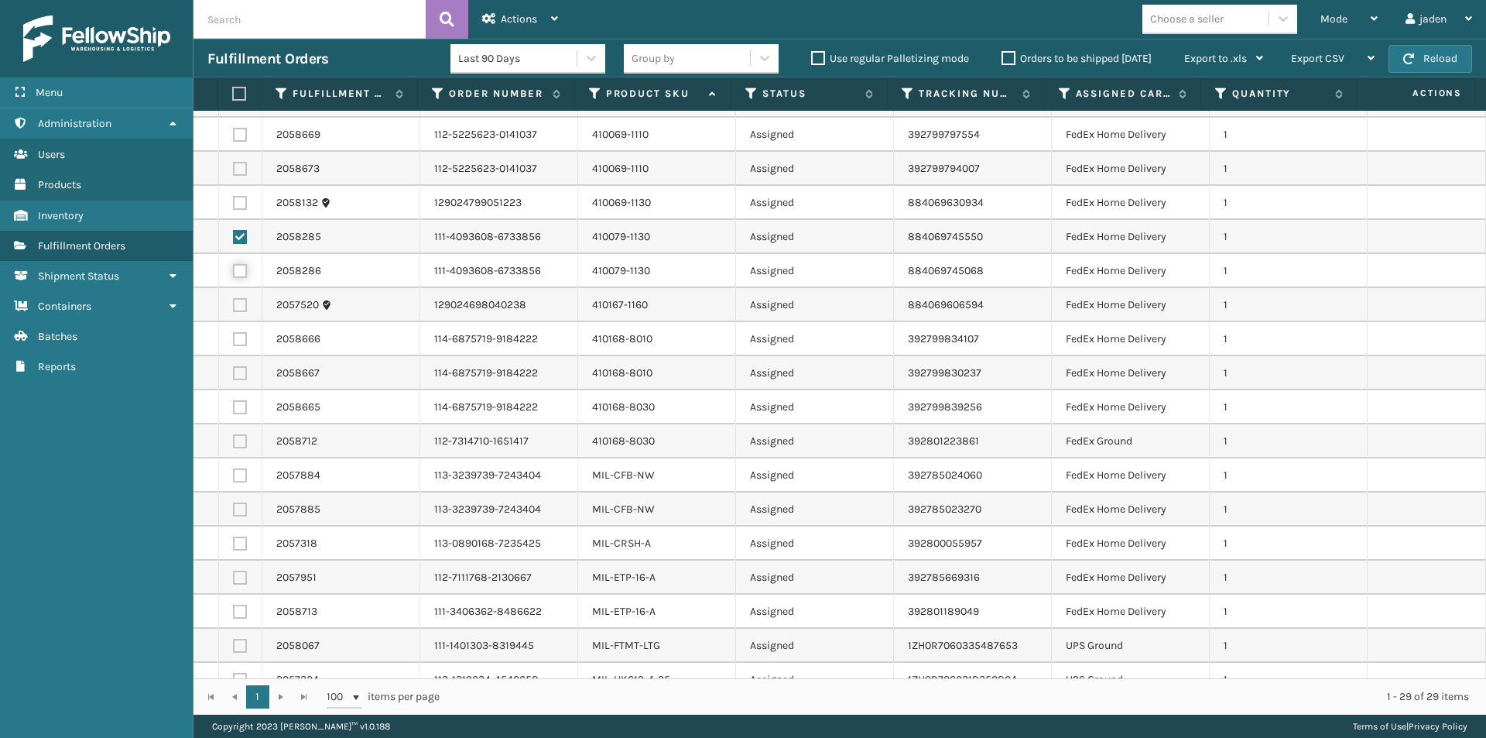
checkbox input "true"
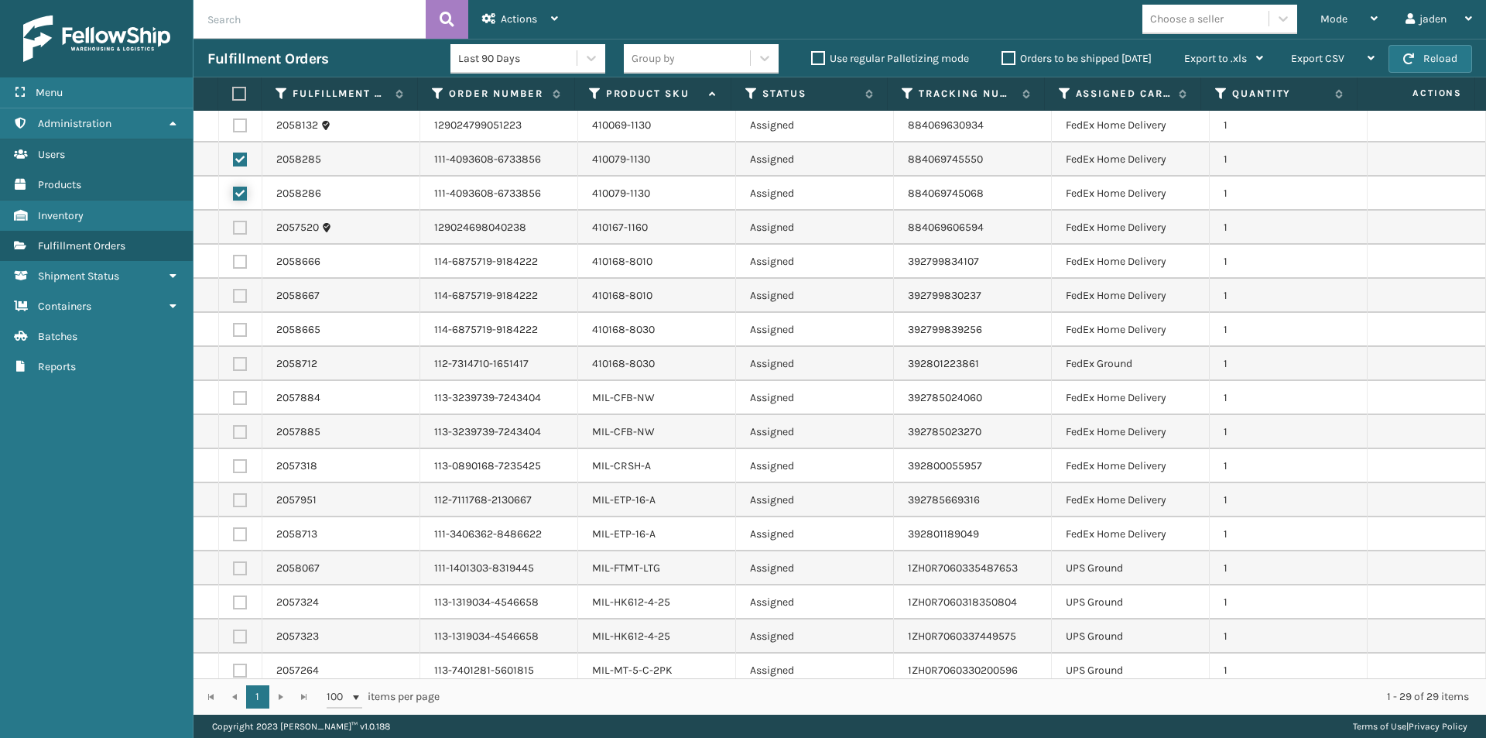
scroll to position [420, 0]
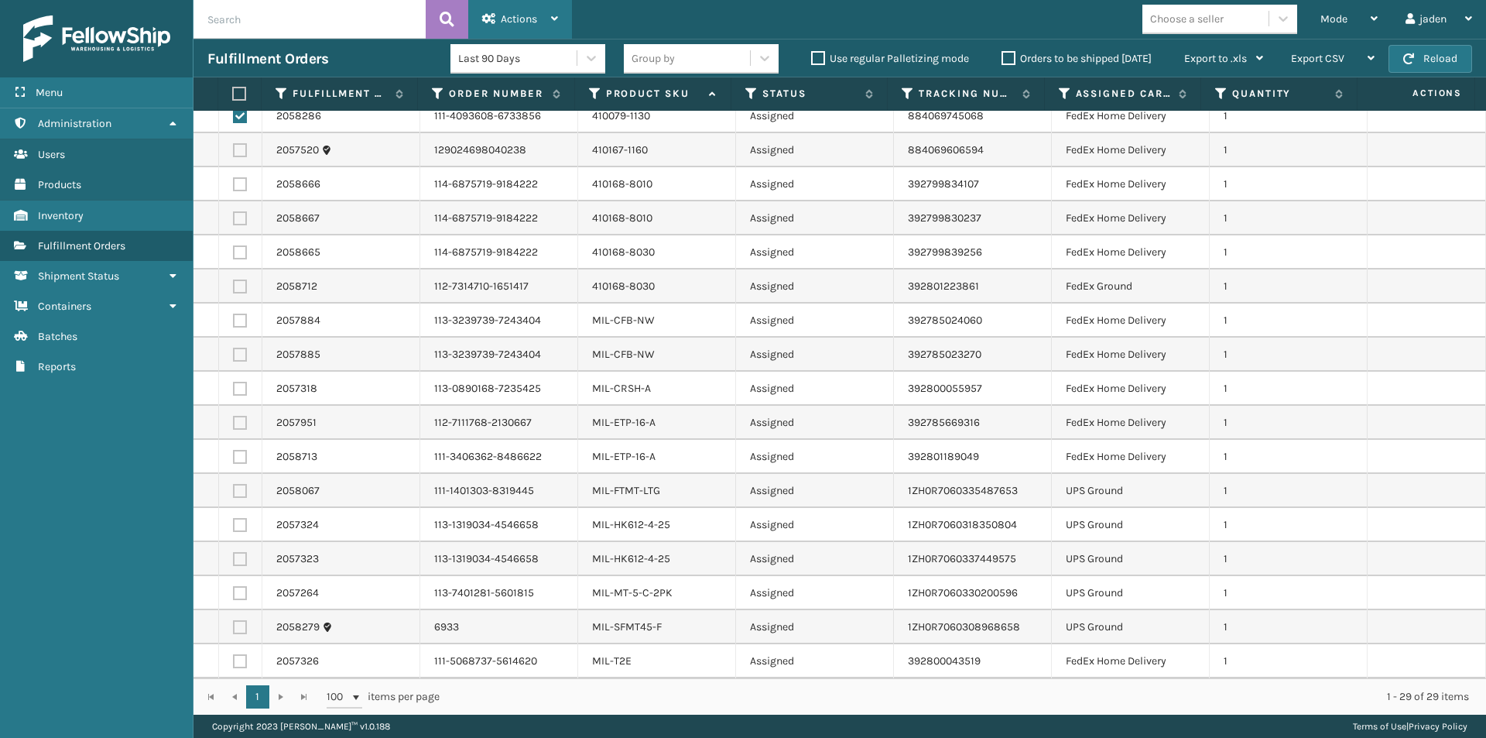
click at [550, 22] on div "Actions" at bounding box center [520, 19] width 76 height 39
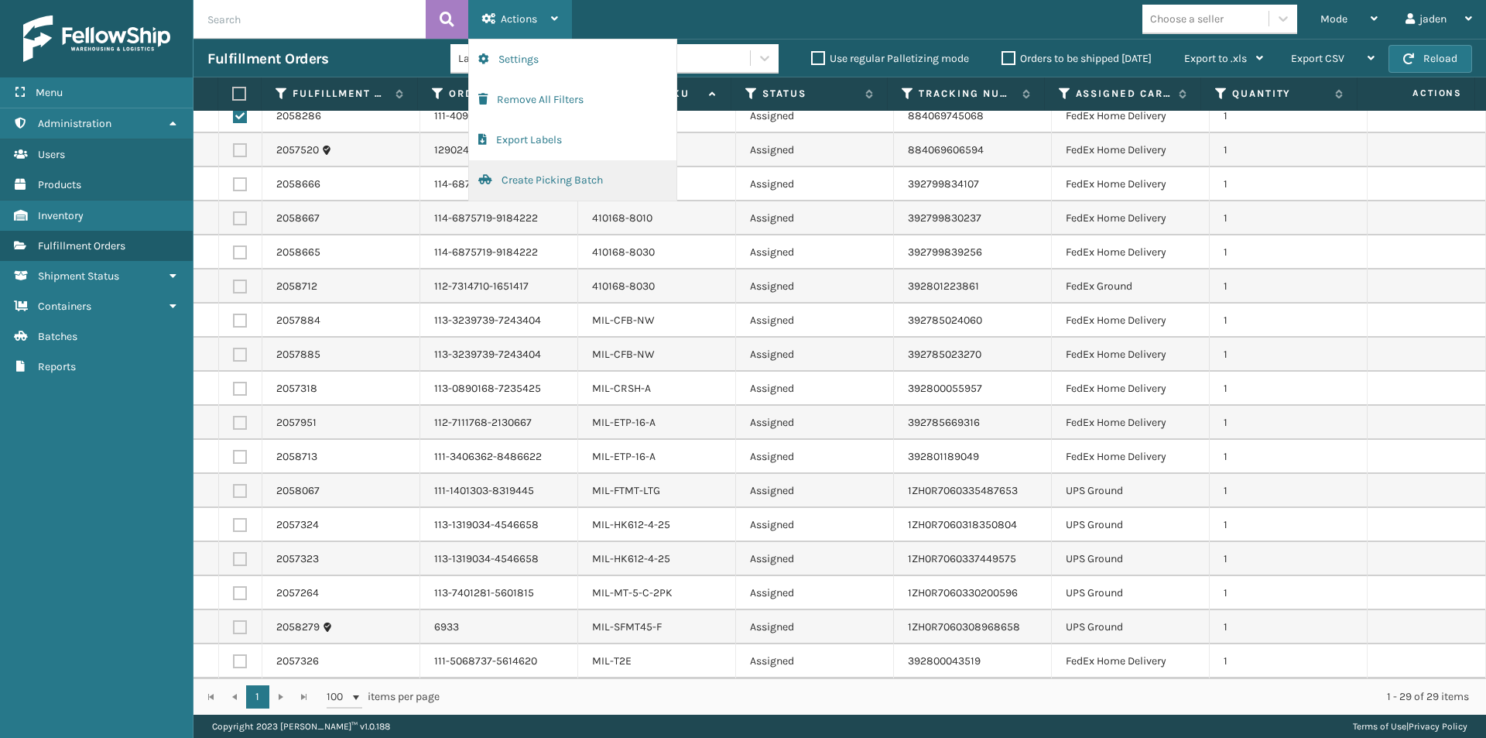
click at [554, 197] on button "Create Picking Batch" at bounding box center [572, 180] width 207 height 40
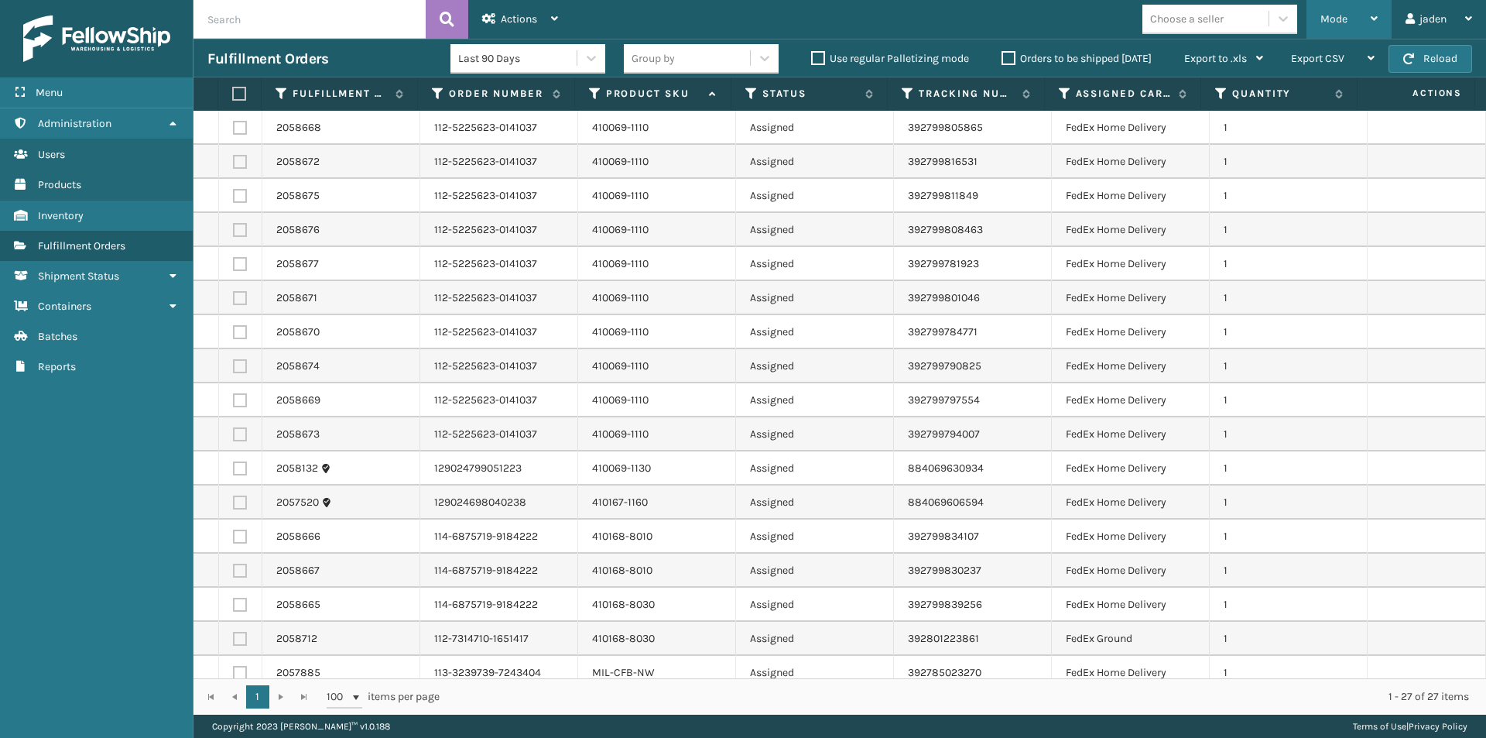
click at [1341, 19] on span "Mode" at bounding box center [1334, 18] width 27 height 13
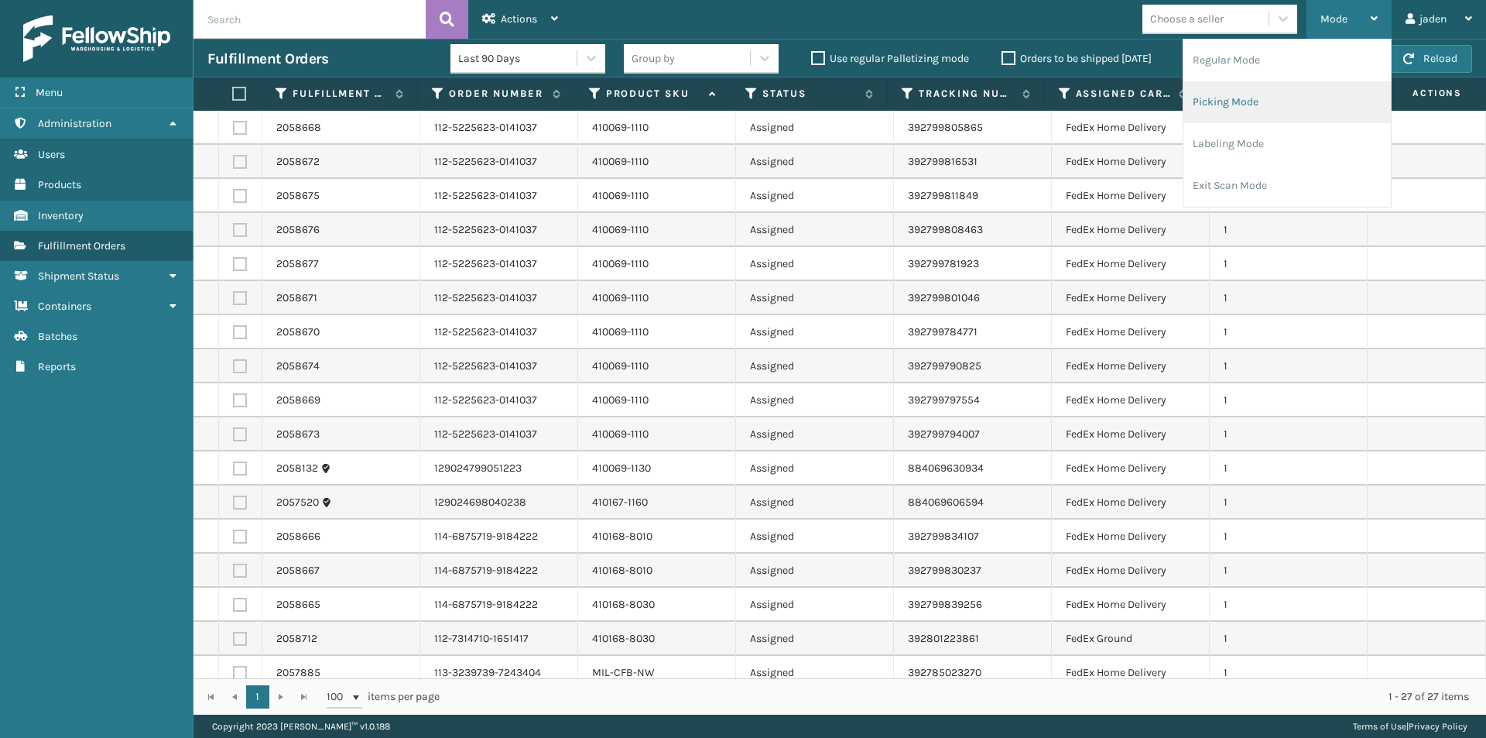
click at [1305, 108] on li "Picking Mode" at bounding box center [1287, 102] width 207 height 42
